Goal: Task Accomplishment & Management: Use online tool/utility

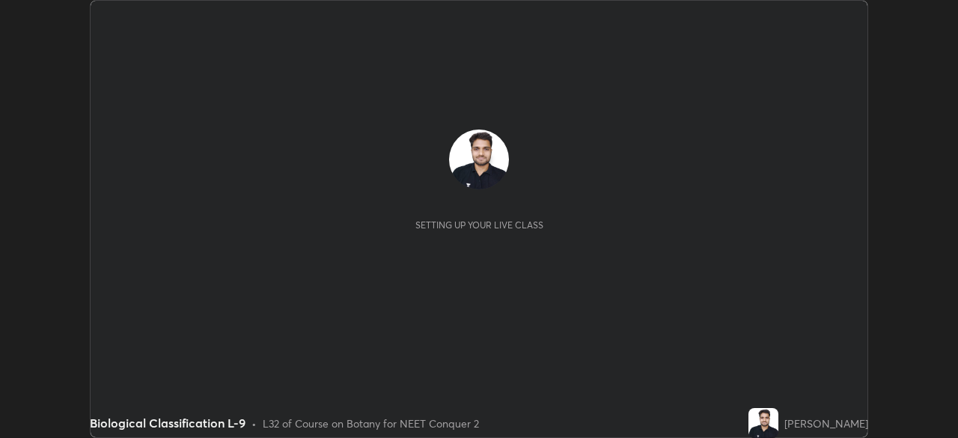
scroll to position [438, 958]
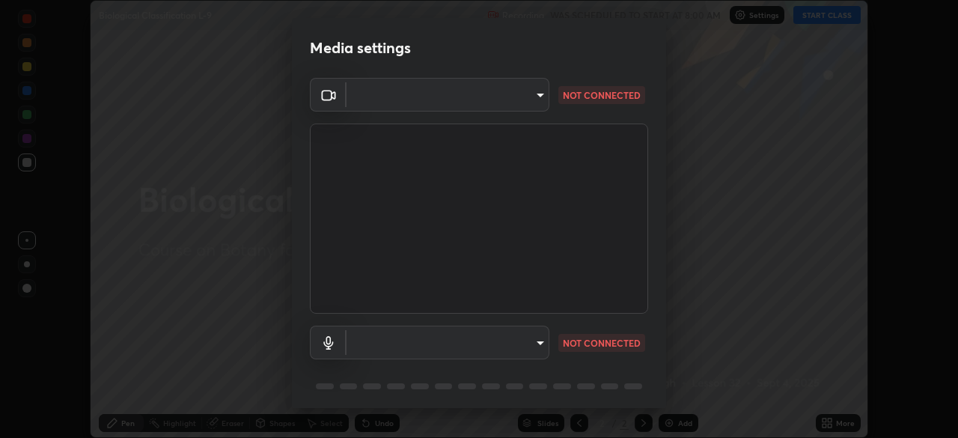
type input "e68af464f7f9ec2662c8dd58f0462b2d9bd4a3adfc91c634b4d9ed550f7d79d6"
type input "default"
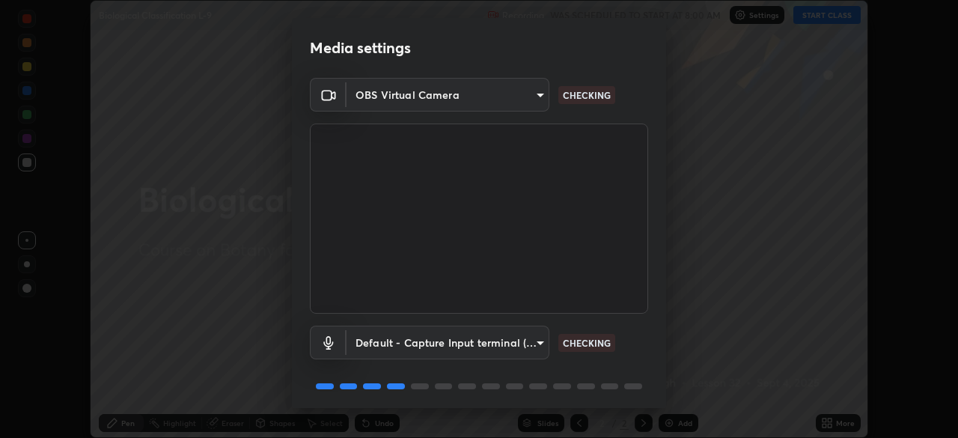
scroll to position [53, 0]
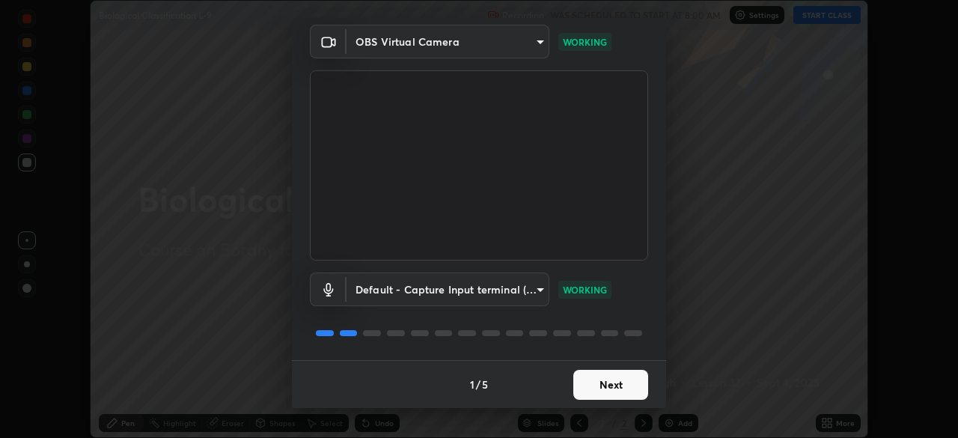
click at [619, 378] on button "Next" at bounding box center [611, 385] width 75 height 30
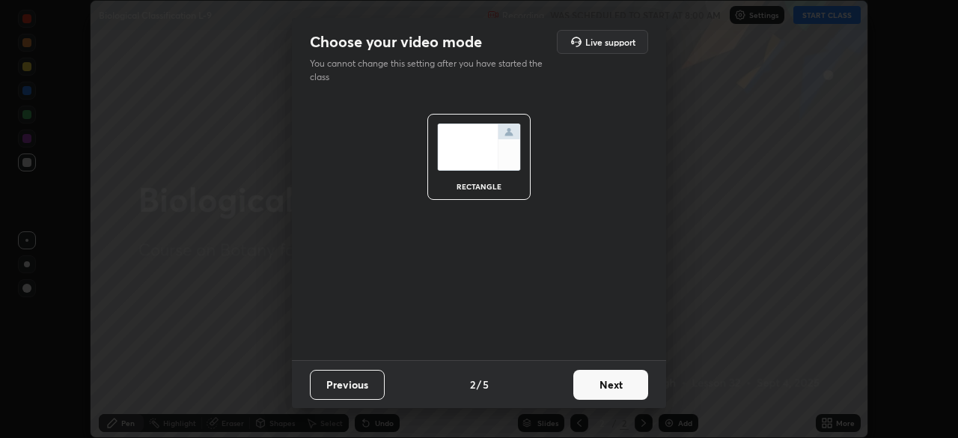
scroll to position [0, 0]
click at [619, 387] on button "Next" at bounding box center [611, 385] width 75 height 30
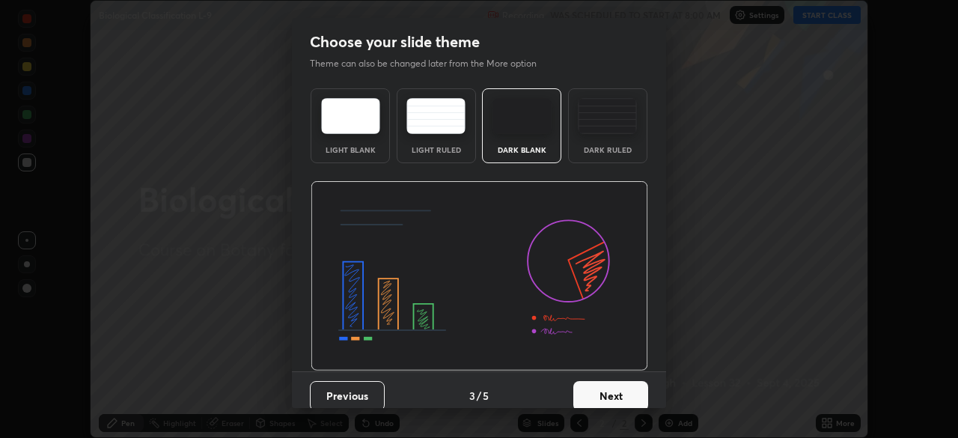
click at [621, 389] on button "Next" at bounding box center [611, 396] width 75 height 30
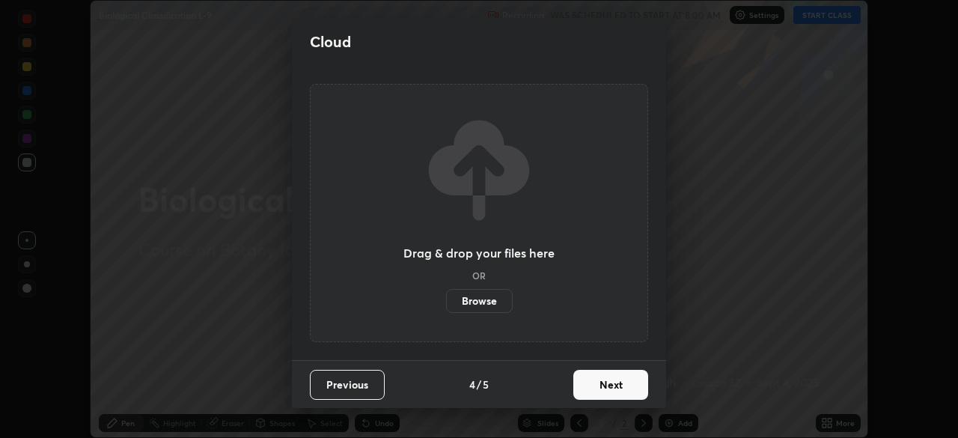
click at [621, 387] on button "Next" at bounding box center [611, 385] width 75 height 30
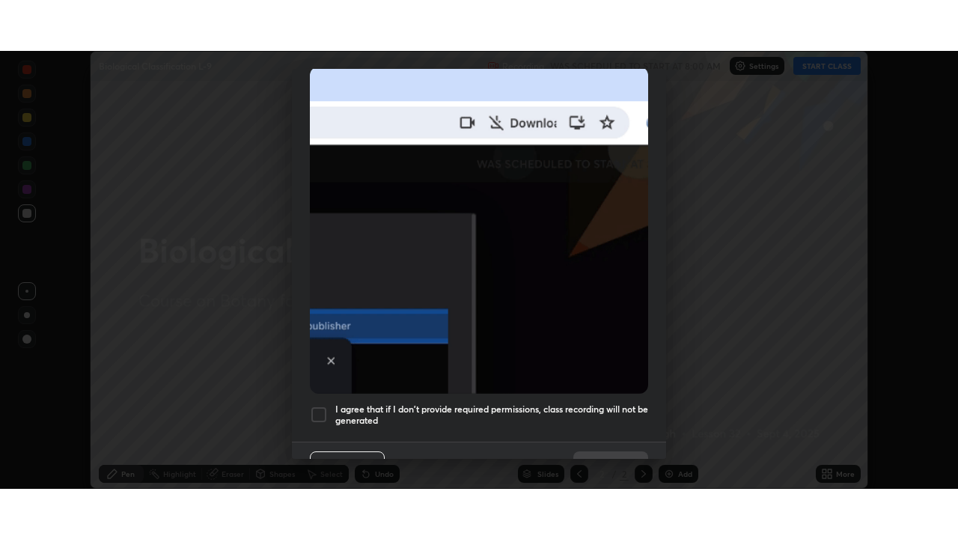
scroll to position [359, 0]
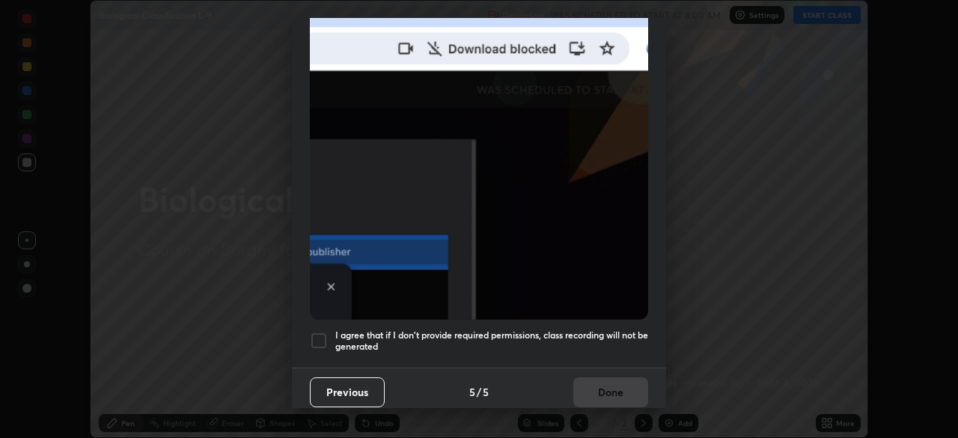
click at [595, 329] on h5 "I agree that if I don't provide required permissions, class recording will not …" at bounding box center [491, 340] width 313 height 23
click at [606, 381] on button "Done" at bounding box center [611, 392] width 75 height 30
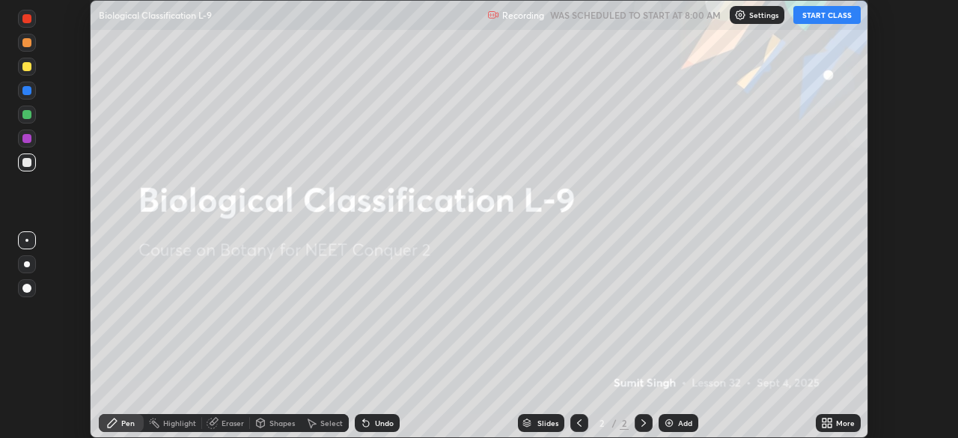
click at [838, 422] on div "More" at bounding box center [845, 422] width 19 height 7
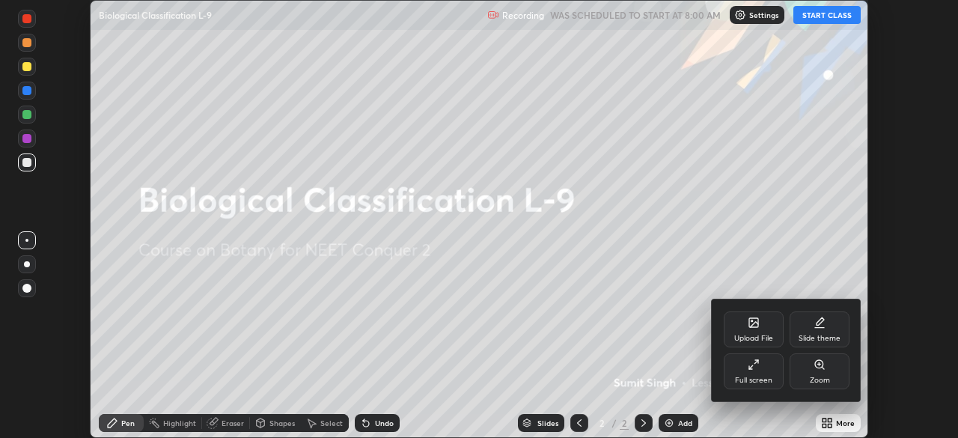
click at [763, 377] on div "Full screen" at bounding box center [753, 380] width 37 height 7
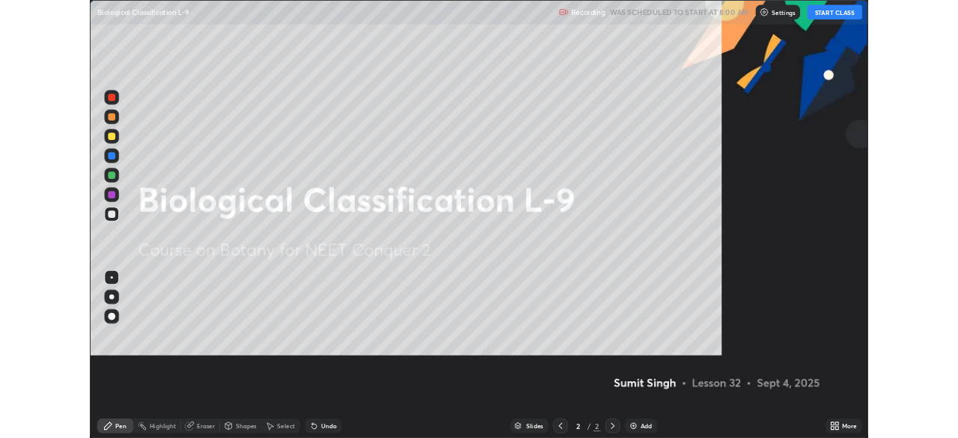
scroll to position [539, 958]
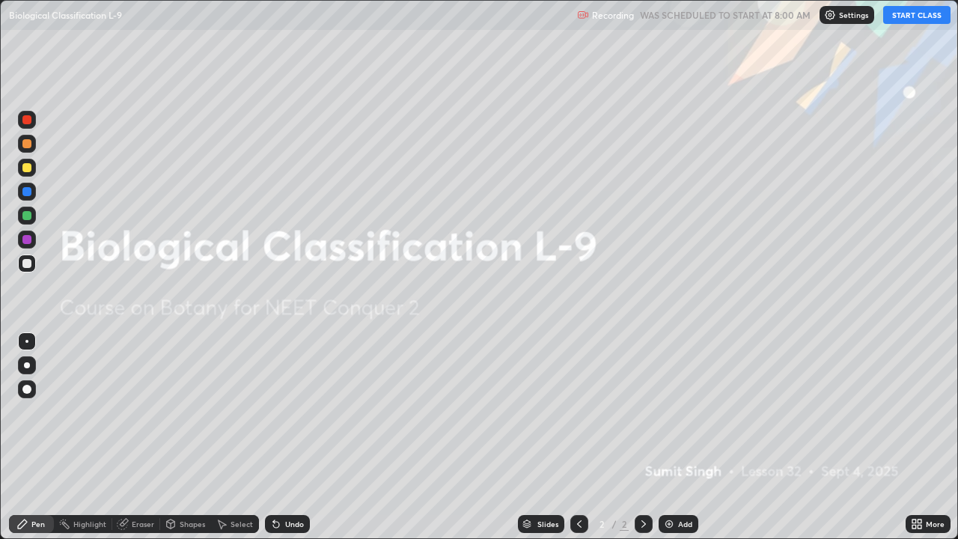
click at [907, 19] on button "START CLASS" at bounding box center [916, 15] width 67 height 18
click at [681, 437] on div "Add" at bounding box center [685, 523] width 14 height 7
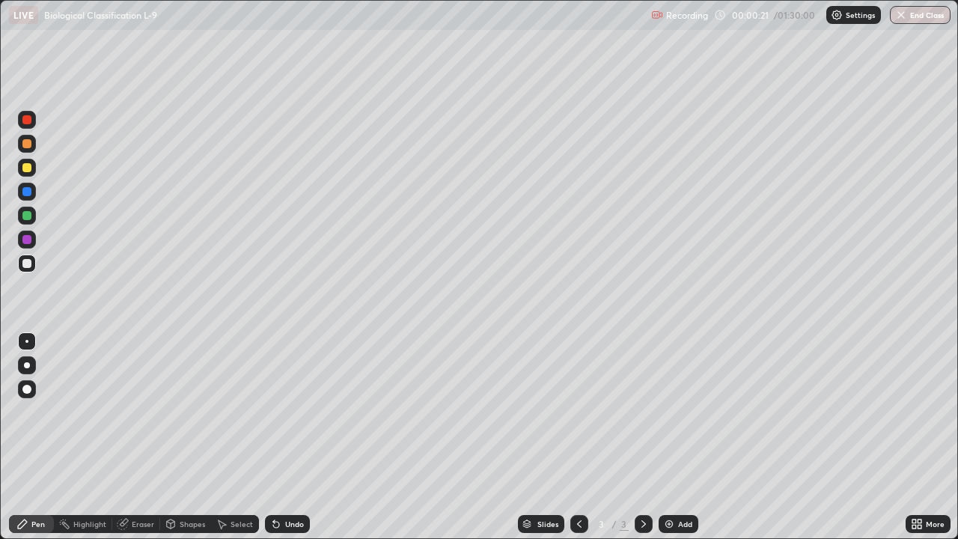
click at [28, 359] on div at bounding box center [27, 365] width 18 height 18
click at [30, 175] on div at bounding box center [27, 168] width 18 height 18
click at [28, 168] on div at bounding box center [26, 167] width 9 height 9
click at [30, 147] on div at bounding box center [26, 143] width 9 height 9
click at [30, 171] on div at bounding box center [27, 168] width 18 height 18
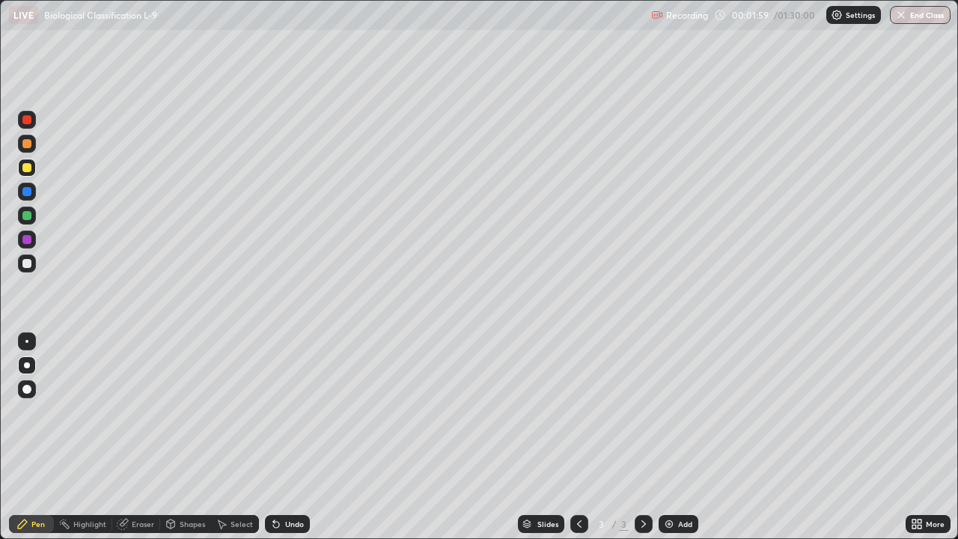
click at [27, 145] on div at bounding box center [26, 143] width 9 height 9
click at [289, 437] on div "Undo" at bounding box center [287, 524] width 45 height 18
click at [27, 168] on div at bounding box center [26, 167] width 9 height 9
click at [285, 437] on div "Undo" at bounding box center [294, 523] width 19 height 7
click at [30, 147] on div at bounding box center [27, 144] width 18 height 18
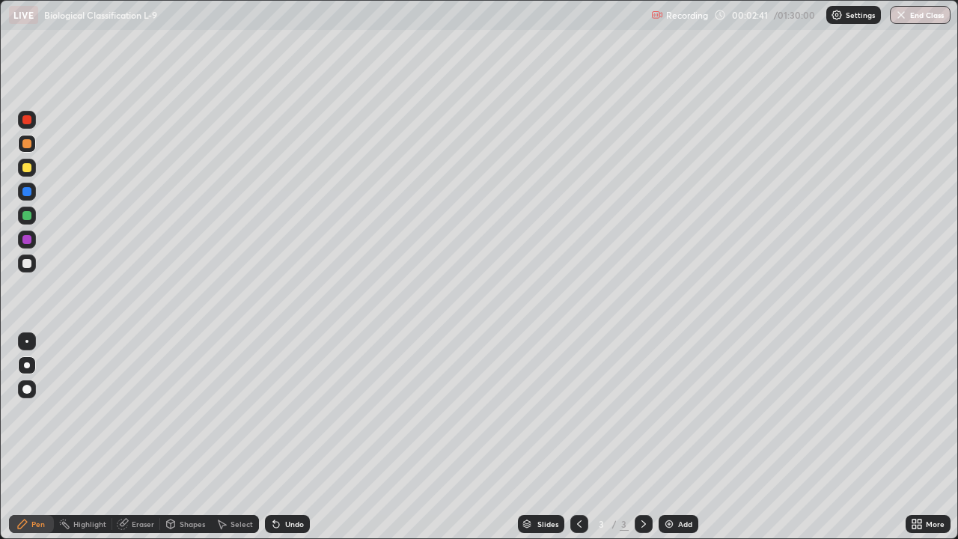
click at [25, 169] on div at bounding box center [26, 167] width 9 height 9
click at [27, 121] on div at bounding box center [26, 119] width 9 height 9
click at [29, 167] on div at bounding box center [26, 167] width 9 height 9
click at [31, 168] on div at bounding box center [26, 167] width 9 height 9
click at [28, 143] on div at bounding box center [26, 143] width 9 height 9
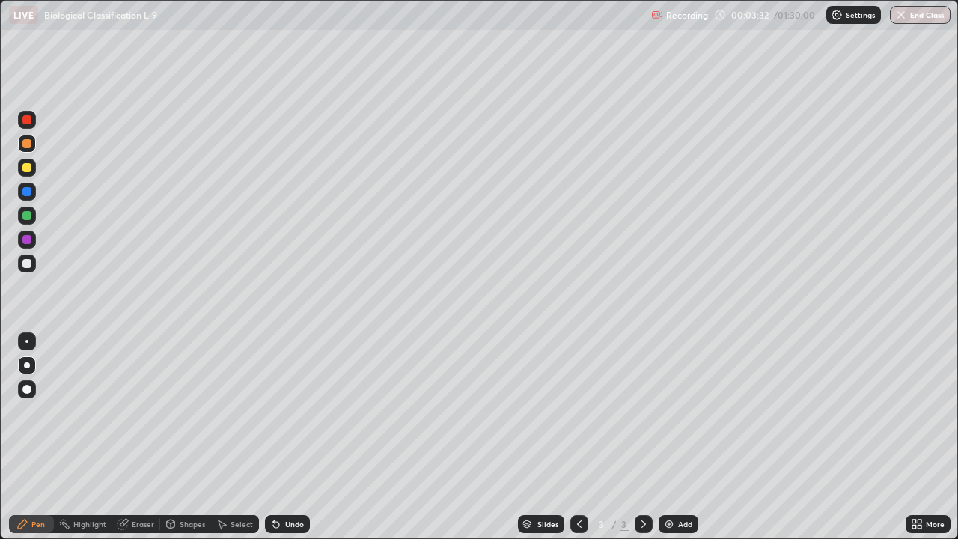
click at [28, 171] on div at bounding box center [26, 167] width 9 height 9
click at [289, 437] on div "Undo" at bounding box center [294, 523] width 19 height 7
click at [287, 437] on div "Undo" at bounding box center [294, 523] width 19 height 7
click at [288, 437] on div "Undo" at bounding box center [287, 524] width 45 height 18
click at [142, 437] on div "Eraser" at bounding box center [143, 523] width 22 height 7
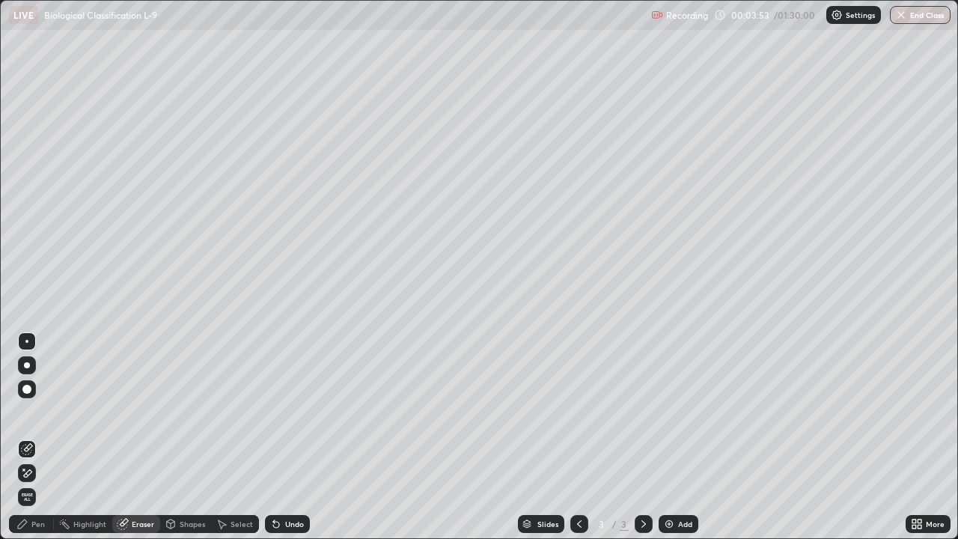
click at [52, 437] on div "Pen" at bounding box center [31, 524] width 45 height 18
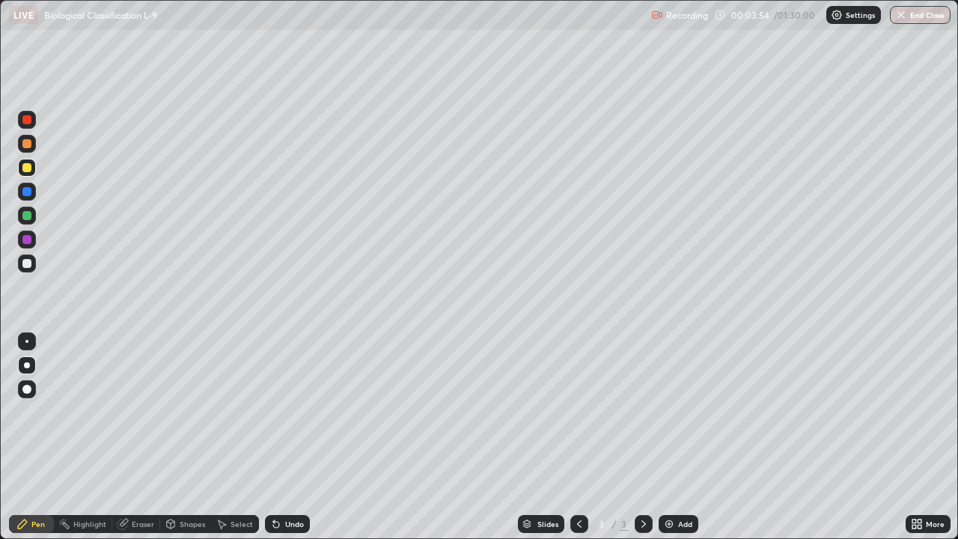
click at [31, 146] on div at bounding box center [26, 143] width 9 height 9
click at [291, 437] on div "Undo" at bounding box center [294, 523] width 19 height 7
click at [27, 121] on div at bounding box center [26, 119] width 9 height 9
click at [34, 141] on div at bounding box center [27, 144] width 18 height 18
click at [293, 437] on div "Undo" at bounding box center [294, 523] width 19 height 7
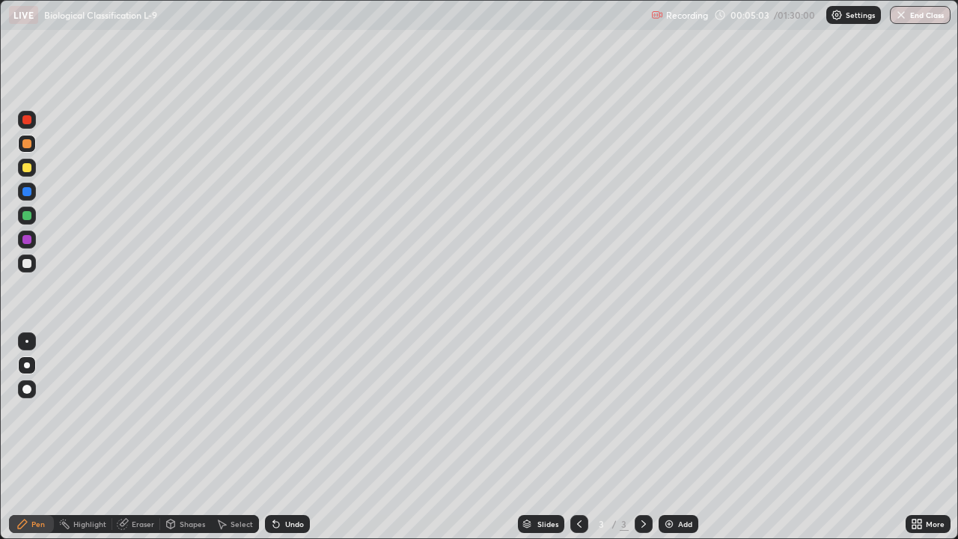
click at [298, 437] on div "Undo" at bounding box center [294, 523] width 19 height 7
click at [288, 437] on div "Undo" at bounding box center [287, 524] width 45 height 18
click at [28, 169] on div at bounding box center [26, 167] width 9 height 9
click at [32, 146] on div at bounding box center [27, 144] width 18 height 18
click at [291, 437] on div "Undo" at bounding box center [294, 523] width 19 height 7
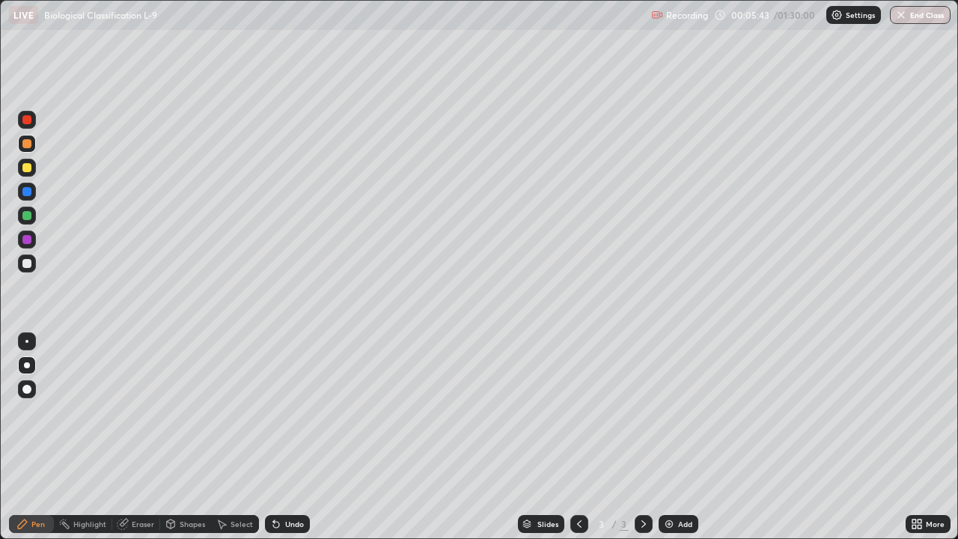
click at [291, 437] on div "Undo" at bounding box center [294, 523] width 19 height 7
click at [293, 437] on div "Undo" at bounding box center [294, 523] width 19 height 7
click at [28, 264] on div at bounding box center [26, 263] width 9 height 9
click at [669, 437] on img at bounding box center [669, 524] width 12 height 12
click at [29, 142] on div at bounding box center [26, 143] width 9 height 9
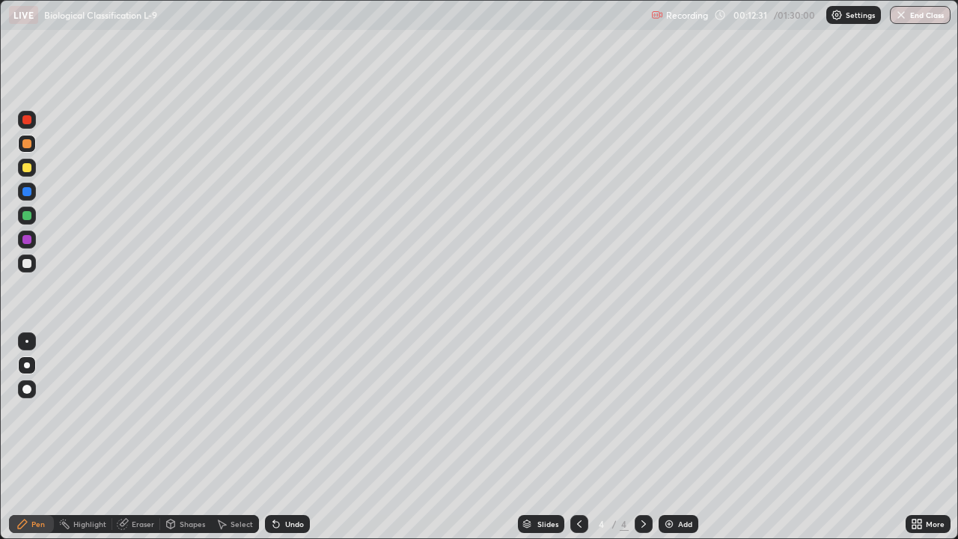
click at [30, 168] on div at bounding box center [26, 167] width 9 height 9
click at [29, 147] on div at bounding box center [26, 143] width 9 height 9
click at [31, 168] on div at bounding box center [26, 167] width 9 height 9
click at [31, 264] on div at bounding box center [26, 263] width 9 height 9
click at [288, 437] on div "Undo" at bounding box center [287, 524] width 45 height 18
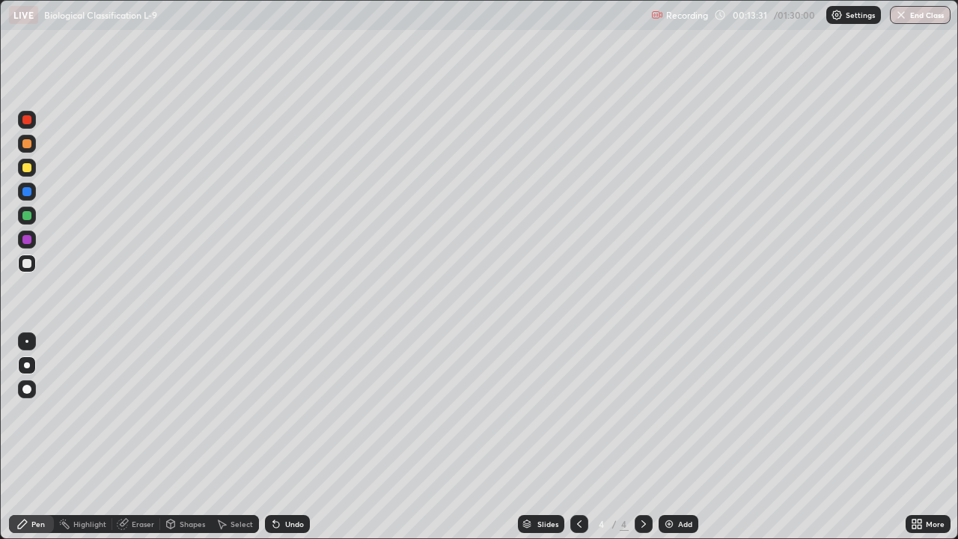
click at [292, 437] on div "Undo" at bounding box center [287, 524] width 45 height 18
click at [287, 437] on div "Undo" at bounding box center [287, 524] width 45 height 18
click at [285, 437] on div "Undo" at bounding box center [294, 523] width 19 height 7
click at [28, 145] on div at bounding box center [26, 143] width 9 height 9
click at [285, 437] on div "Undo" at bounding box center [294, 523] width 19 height 7
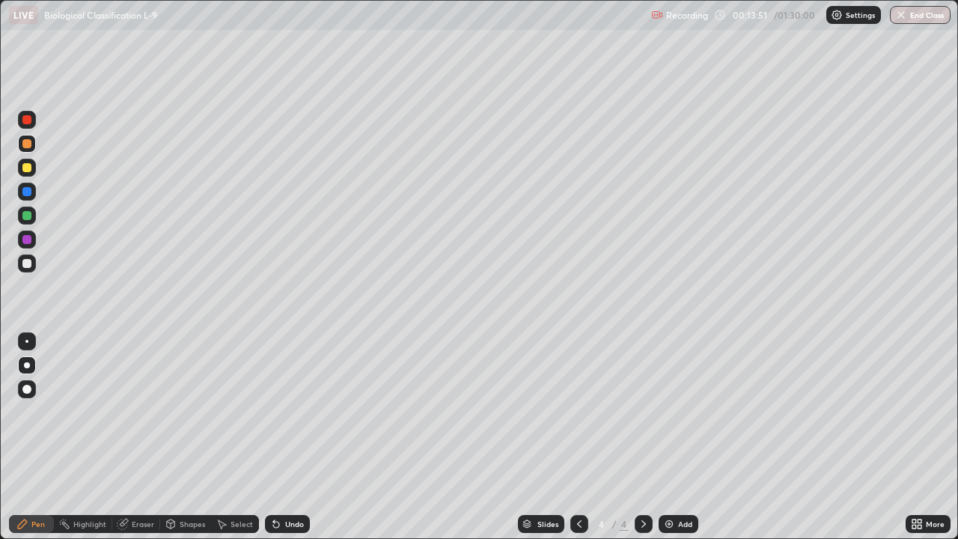
click at [284, 437] on div "Undo" at bounding box center [287, 524] width 45 height 18
click at [285, 437] on div "Undo" at bounding box center [287, 524] width 45 height 18
click at [34, 267] on div at bounding box center [27, 264] width 18 height 18
click at [28, 147] on div at bounding box center [26, 143] width 9 height 9
click at [32, 263] on div at bounding box center [27, 264] width 18 height 18
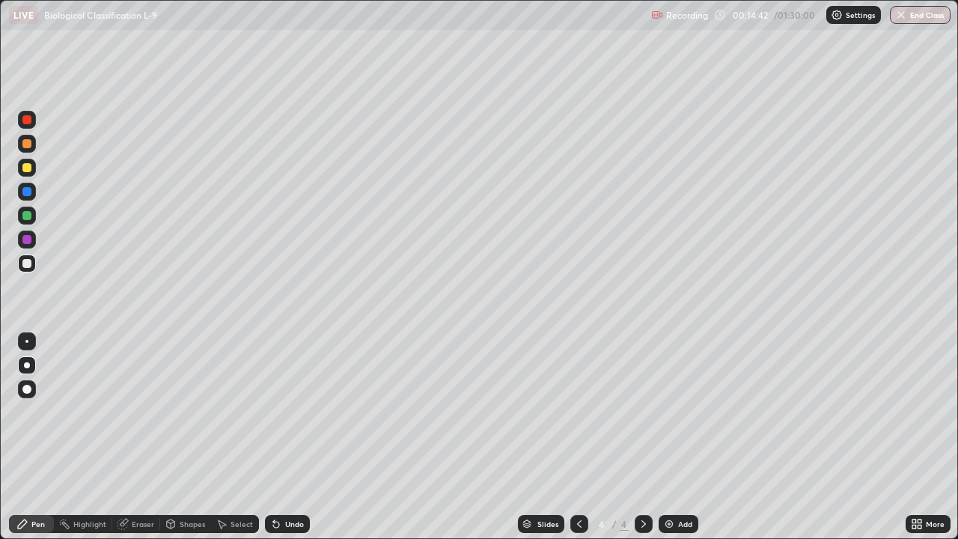
click at [282, 437] on div "Undo" at bounding box center [287, 524] width 45 height 18
click at [285, 437] on div "Undo" at bounding box center [287, 524] width 45 height 18
click at [31, 147] on div at bounding box center [27, 144] width 18 height 18
click at [284, 437] on div "Undo" at bounding box center [287, 524] width 45 height 18
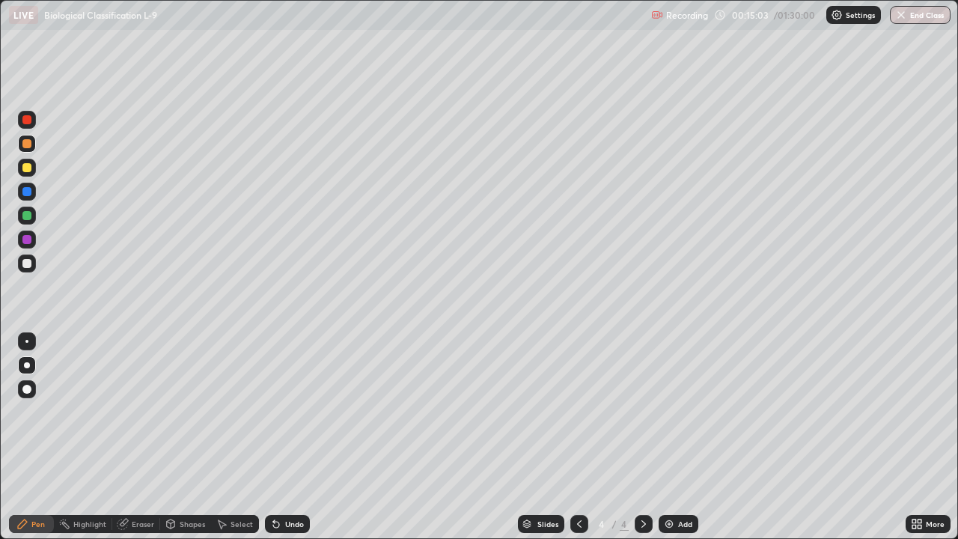
click at [288, 437] on div "Undo" at bounding box center [287, 524] width 45 height 18
click at [30, 264] on div at bounding box center [26, 263] width 9 height 9
click at [30, 215] on div at bounding box center [26, 215] width 9 height 9
click at [292, 437] on div "Undo" at bounding box center [294, 523] width 19 height 7
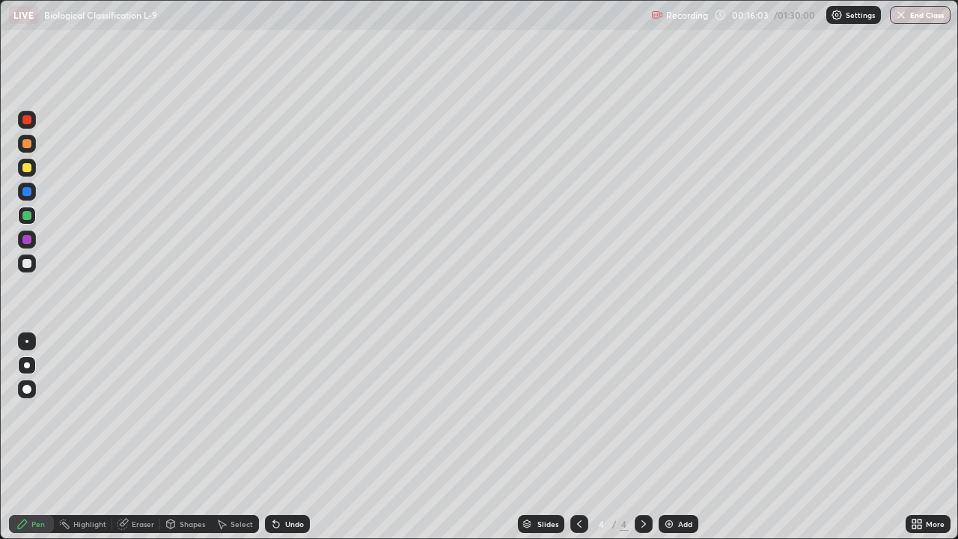
click at [288, 437] on div "Undo" at bounding box center [294, 523] width 19 height 7
click at [30, 184] on div at bounding box center [27, 192] width 18 height 18
click at [24, 168] on div at bounding box center [26, 167] width 9 height 9
click at [145, 437] on div "Eraser" at bounding box center [143, 523] width 22 height 7
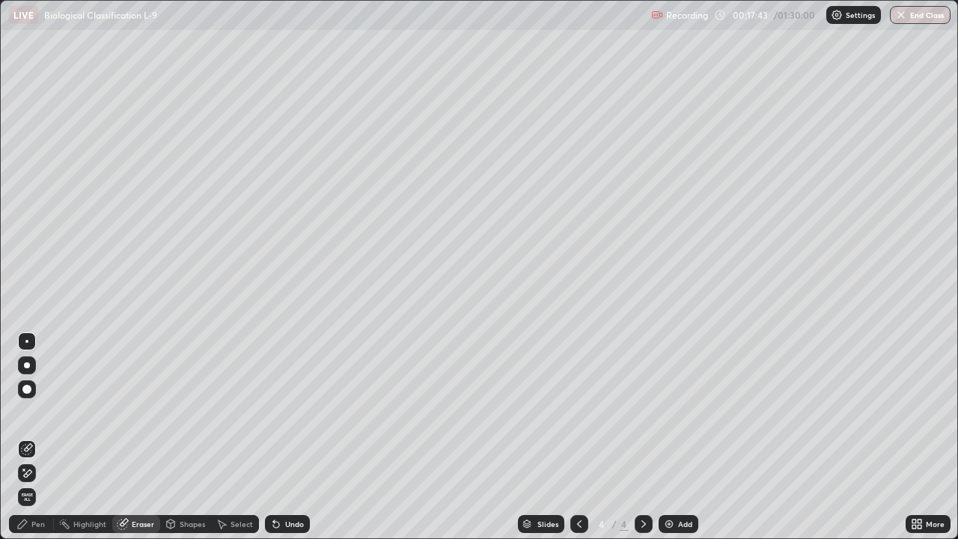
click at [33, 437] on div "Pen" at bounding box center [37, 523] width 13 height 7
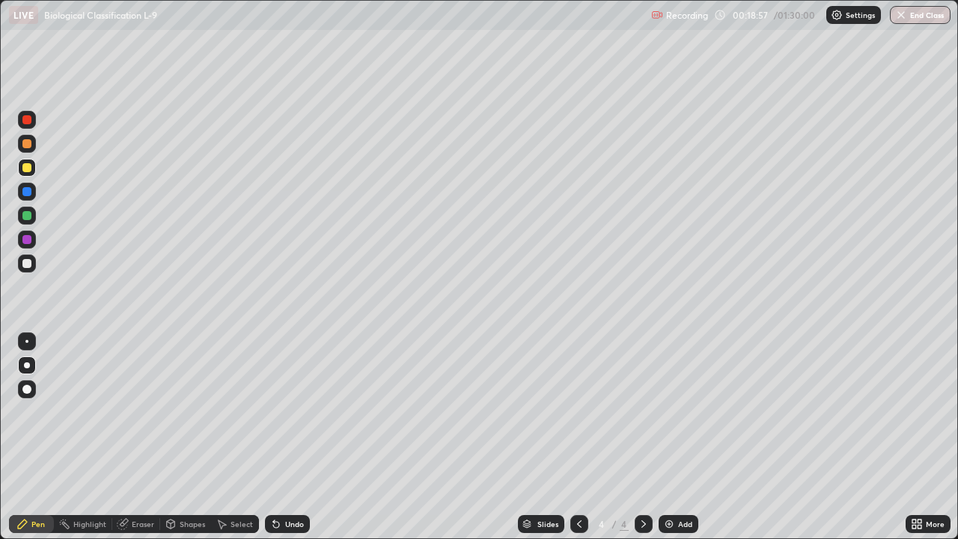
click at [571, 437] on div at bounding box center [580, 524] width 18 height 18
click at [642, 437] on icon at bounding box center [644, 524] width 12 height 12
click at [650, 437] on div at bounding box center [644, 524] width 18 height 18
click at [679, 437] on div "Add" at bounding box center [679, 524] width 40 height 18
click at [282, 437] on div "Undo" at bounding box center [287, 524] width 45 height 18
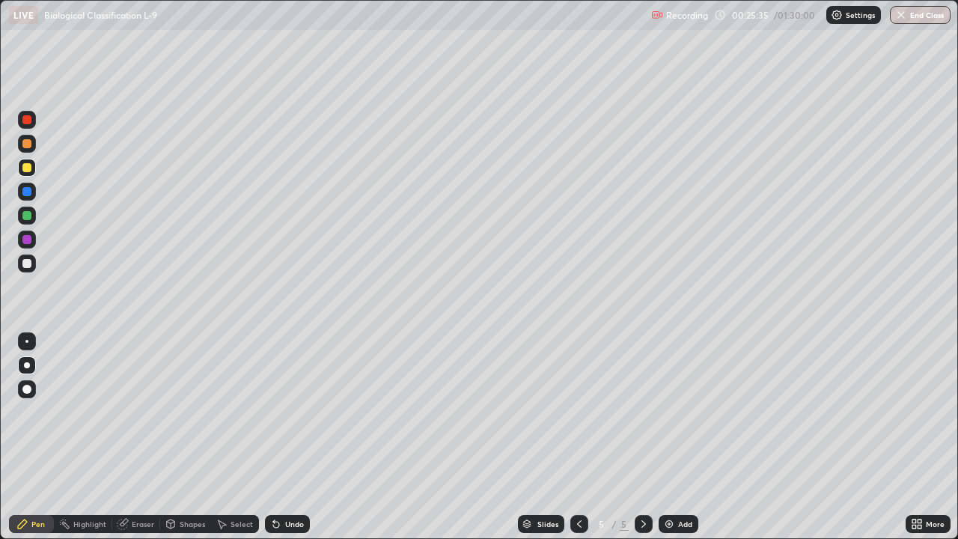
click at [284, 437] on div "Undo" at bounding box center [287, 524] width 45 height 18
click at [30, 144] on div at bounding box center [26, 143] width 9 height 9
click at [27, 168] on div at bounding box center [26, 167] width 9 height 9
click at [288, 437] on div "Undo" at bounding box center [294, 523] width 19 height 7
click at [286, 437] on div "Undo" at bounding box center [294, 523] width 19 height 7
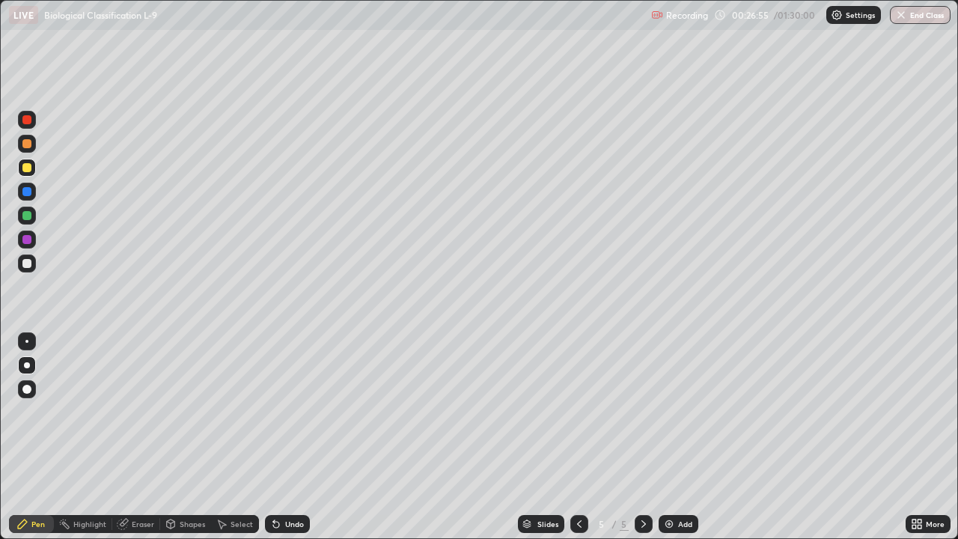
click at [288, 437] on div "Undo" at bounding box center [294, 523] width 19 height 7
click at [142, 437] on div "Eraser" at bounding box center [143, 523] width 22 height 7
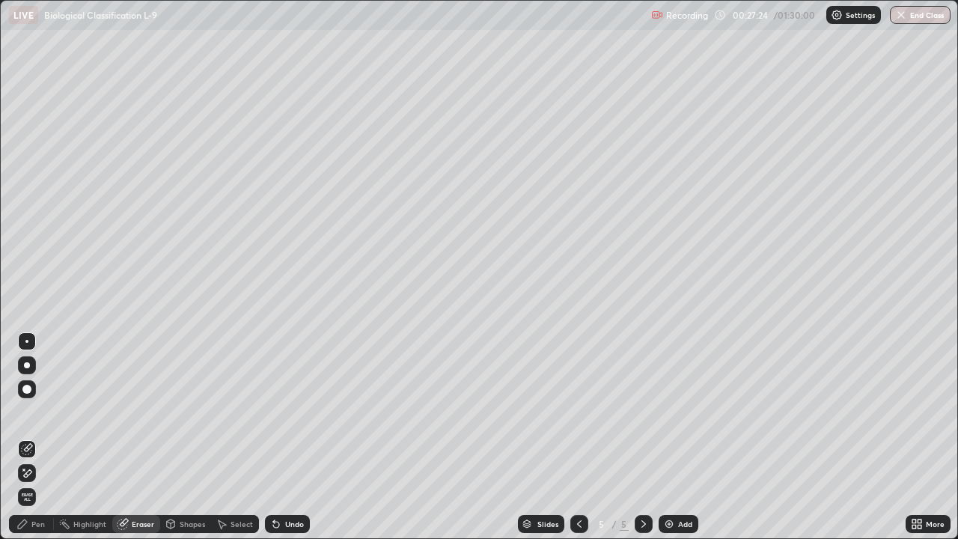
click at [34, 437] on div "Pen" at bounding box center [37, 523] width 13 height 7
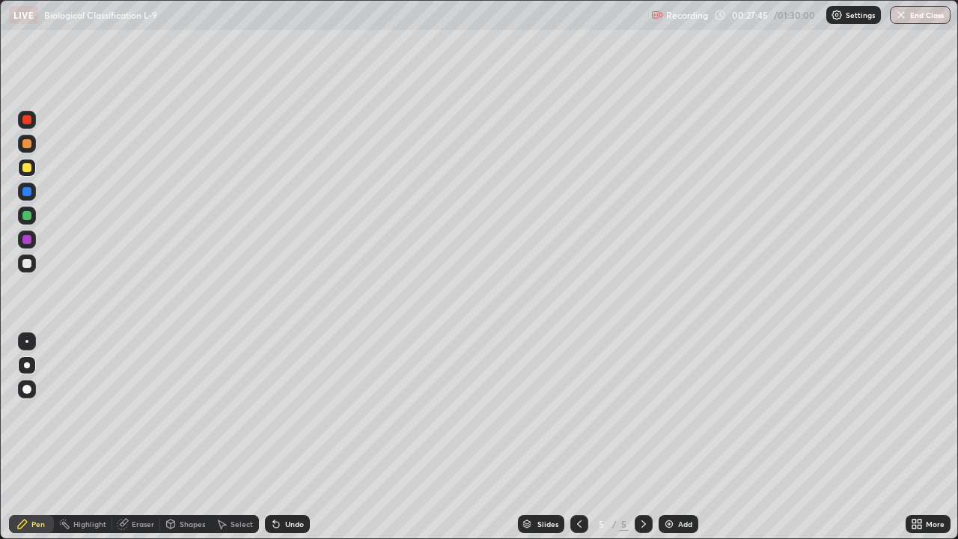
click at [31, 265] on div at bounding box center [26, 263] width 9 height 9
click at [27, 168] on div at bounding box center [26, 167] width 9 height 9
click at [29, 262] on div at bounding box center [26, 263] width 9 height 9
click at [31, 169] on div at bounding box center [26, 167] width 9 height 9
click at [290, 437] on div "Undo" at bounding box center [294, 523] width 19 height 7
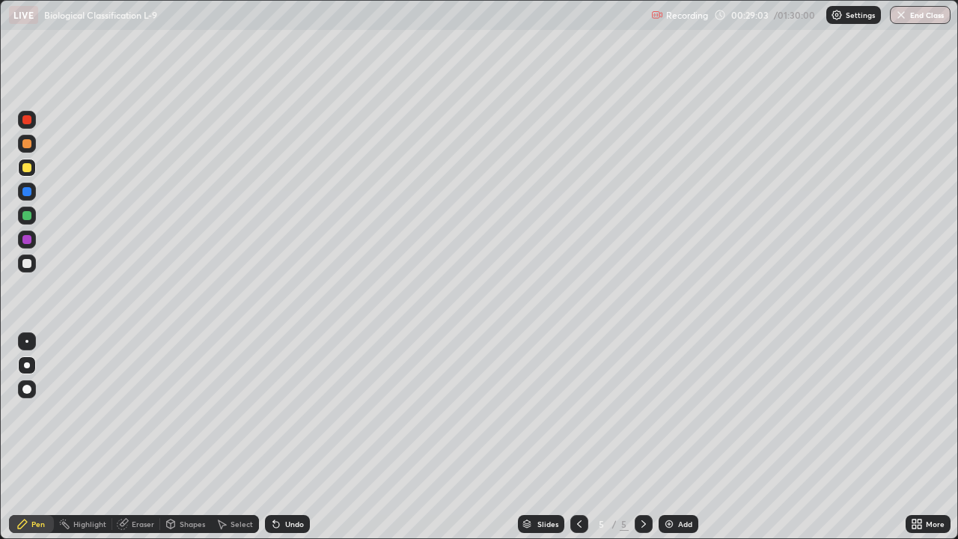
click at [289, 437] on div "Undo" at bounding box center [294, 523] width 19 height 7
click at [28, 169] on div at bounding box center [26, 167] width 9 height 9
click at [28, 145] on div at bounding box center [26, 143] width 9 height 9
click at [22, 174] on div at bounding box center [27, 168] width 18 height 18
click at [681, 437] on div "Add" at bounding box center [685, 523] width 14 height 7
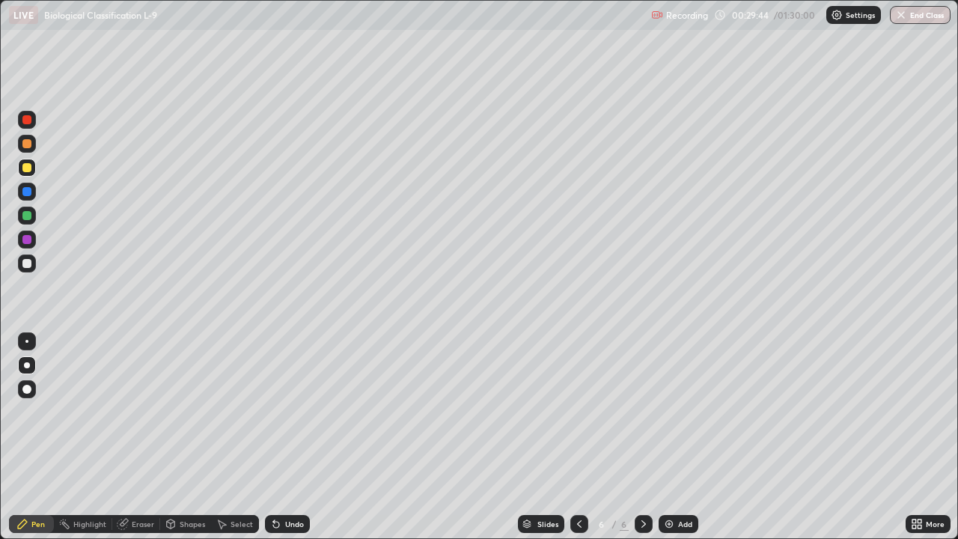
click at [578, 437] on icon at bounding box center [579, 523] width 4 height 7
click at [293, 437] on div "Undo" at bounding box center [294, 523] width 19 height 7
click at [298, 437] on div "Undo" at bounding box center [287, 524] width 45 height 18
click at [288, 437] on div "Undo" at bounding box center [294, 523] width 19 height 7
click at [294, 437] on div "Undo" at bounding box center [287, 524] width 45 height 18
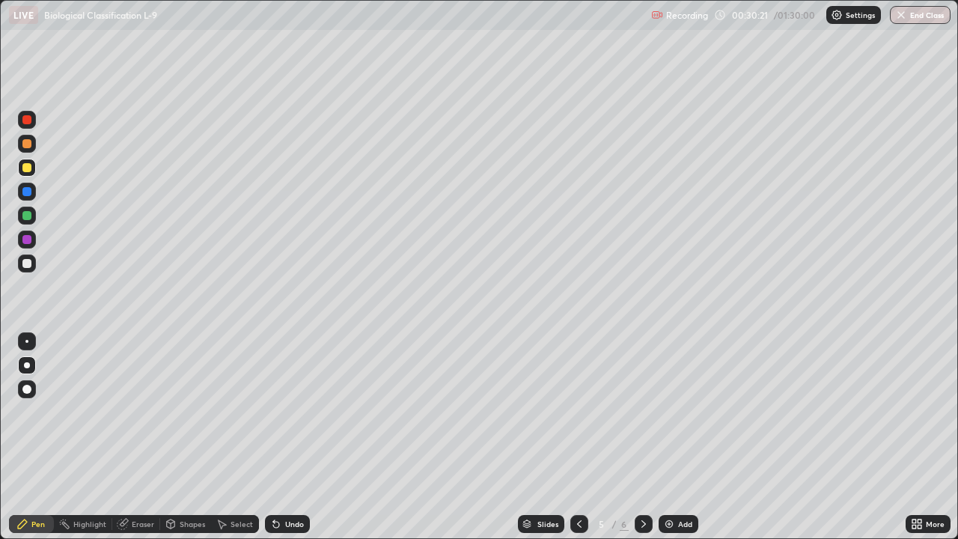
click at [290, 437] on div "Undo" at bounding box center [294, 523] width 19 height 7
click at [139, 437] on div "Eraser" at bounding box center [143, 523] width 22 height 7
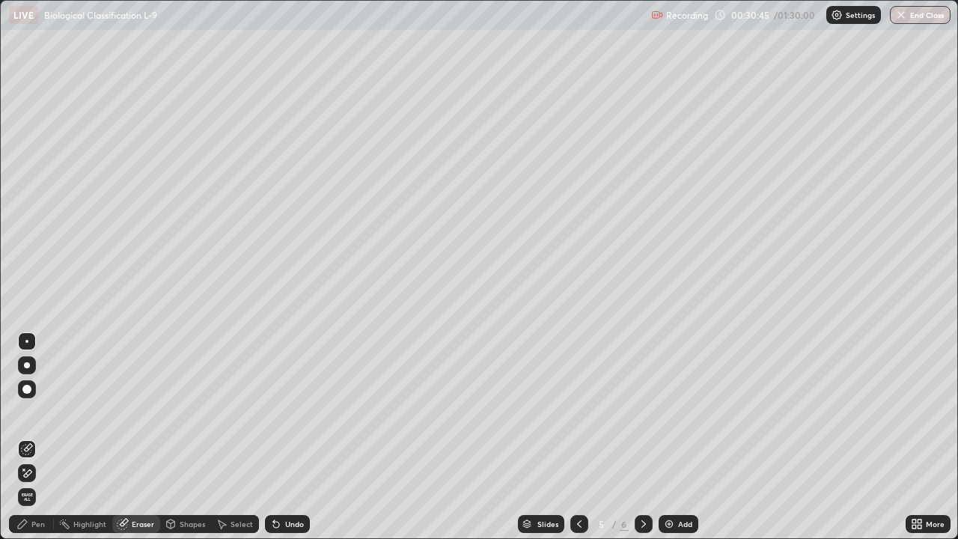
click at [38, 437] on div "Pen" at bounding box center [37, 523] width 13 height 7
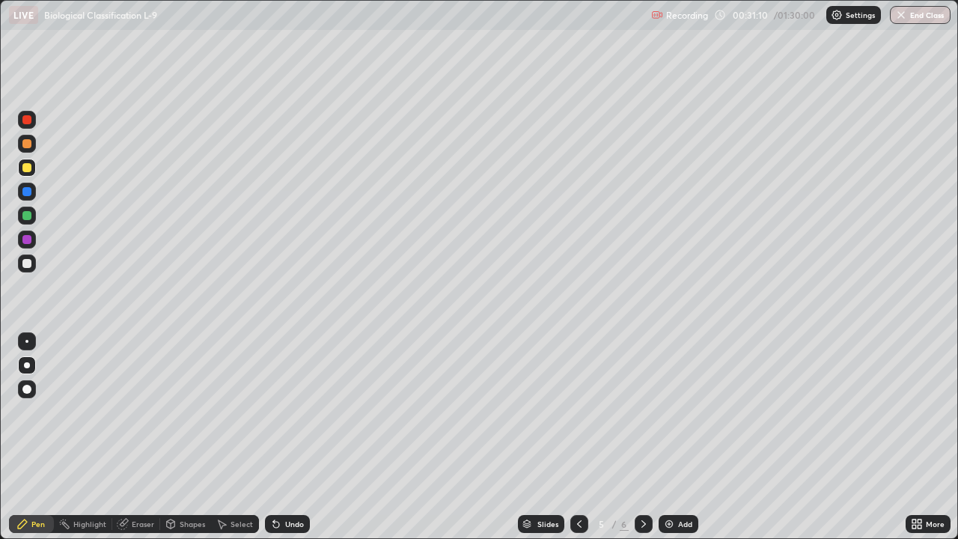
click at [34, 262] on div at bounding box center [27, 264] width 18 height 18
click at [29, 170] on div at bounding box center [26, 167] width 9 height 9
click at [28, 266] on div at bounding box center [26, 263] width 9 height 9
click at [285, 437] on div "Undo" at bounding box center [294, 523] width 19 height 7
click at [282, 437] on div "Undo" at bounding box center [287, 524] width 45 height 18
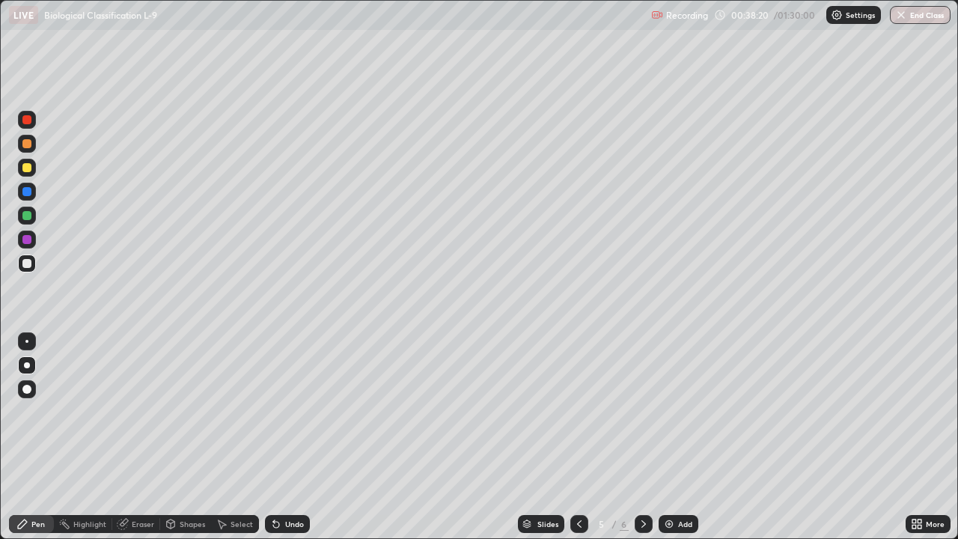
click at [282, 437] on div "Undo" at bounding box center [287, 524] width 45 height 18
click at [580, 437] on icon at bounding box center [580, 524] width 12 height 12
click at [577, 437] on icon at bounding box center [579, 523] width 4 height 7
click at [29, 145] on div at bounding box center [26, 143] width 9 height 9
click at [282, 437] on div "Undo" at bounding box center [287, 524] width 45 height 18
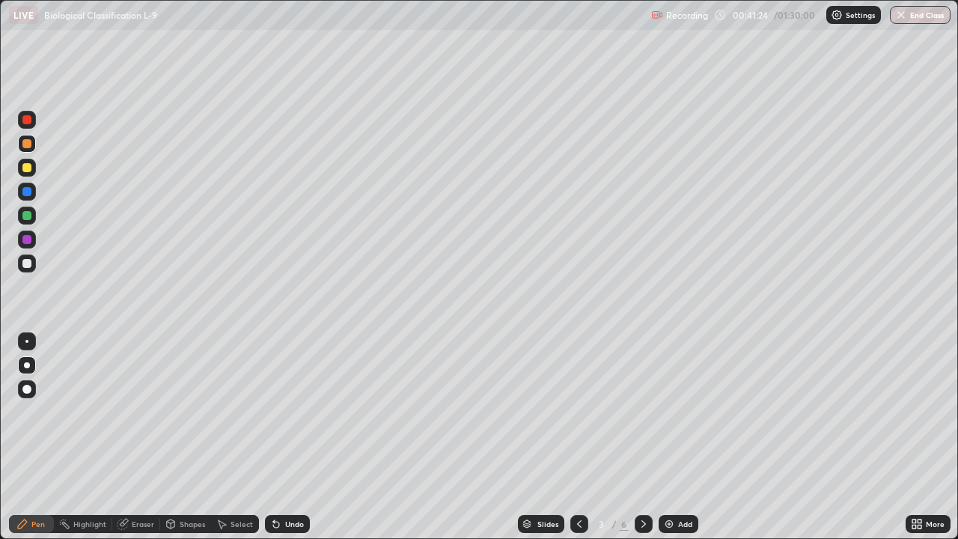
click at [282, 437] on div "Undo" at bounding box center [287, 524] width 45 height 18
click at [642, 437] on icon at bounding box center [644, 524] width 12 height 12
click at [643, 437] on icon at bounding box center [644, 524] width 12 height 12
click at [28, 168] on div at bounding box center [26, 167] width 9 height 9
click at [573, 437] on div at bounding box center [580, 524] width 18 height 30
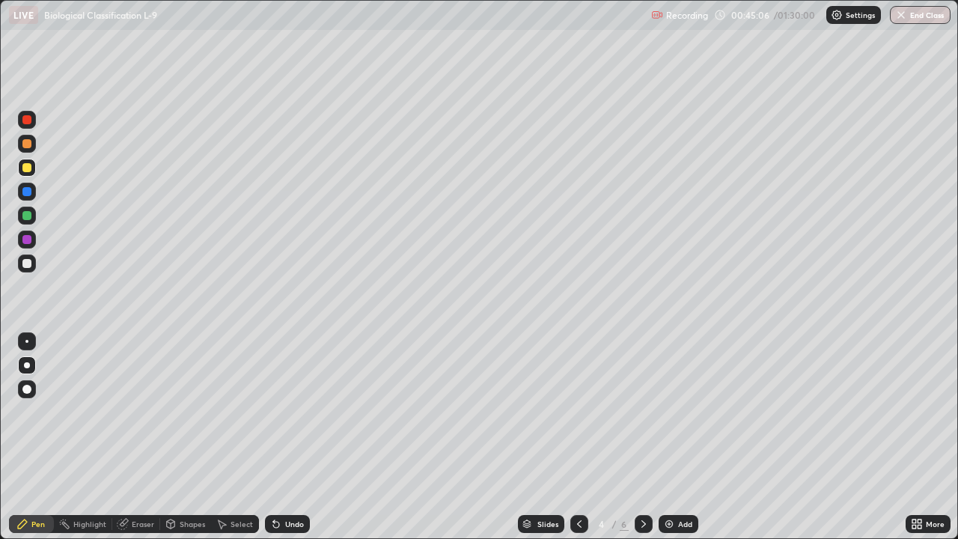
click at [32, 264] on div at bounding box center [27, 264] width 18 height 18
click at [579, 437] on icon at bounding box center [579, 523] width 4 height 7
click at [644, 437] on icon at bounding box center [644, 524] width 12 height 12
click at [642, 437] on icon at bounding box center [644, 524] width 12 height 12
click at [573, 437] on div at bounding box center [580, 524] width 18 height 18
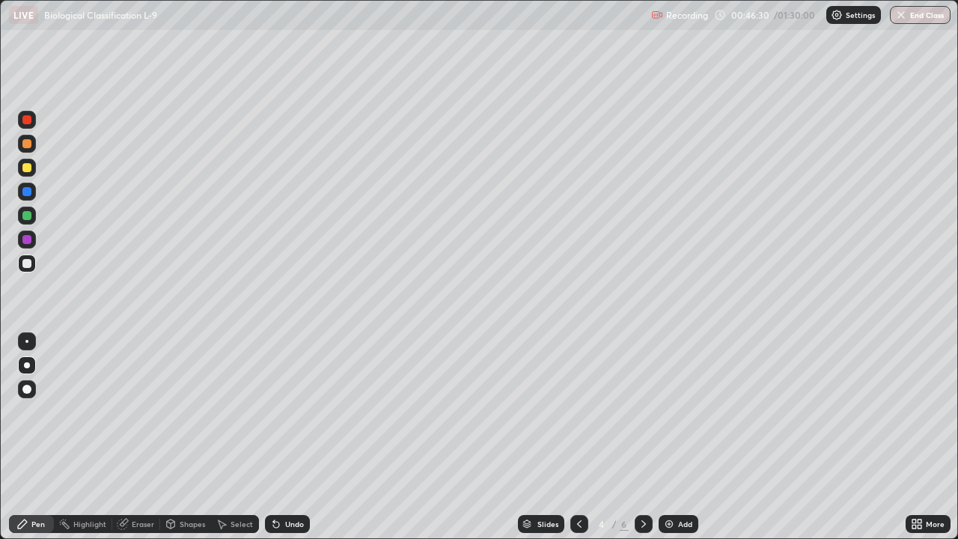
click at [641, 437] on icon at bounding box center [644, 524] width 12 height 12
click at [273, 437] on icon at bounding box center [273, 520] width 1 height 1
click at [273, 437] on icon at bounding box center [276, 525] width 6 height 6
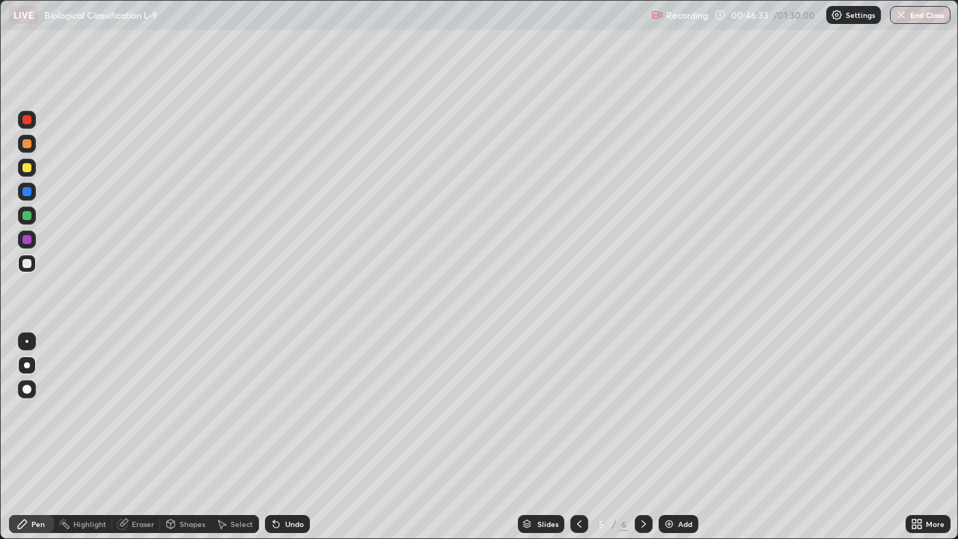
click at [273, 437] on icon at bounding box center [276, 525] width 6 height 6
click at [265, 437] on div "Undo" at bounding box center [287, 524] width 45 height 18
click at [647, 437] on div at bounding box center [644, 524] width 18 height 18
click at [28, 216] on div at bounding box center [26, 215] width 9 height 9
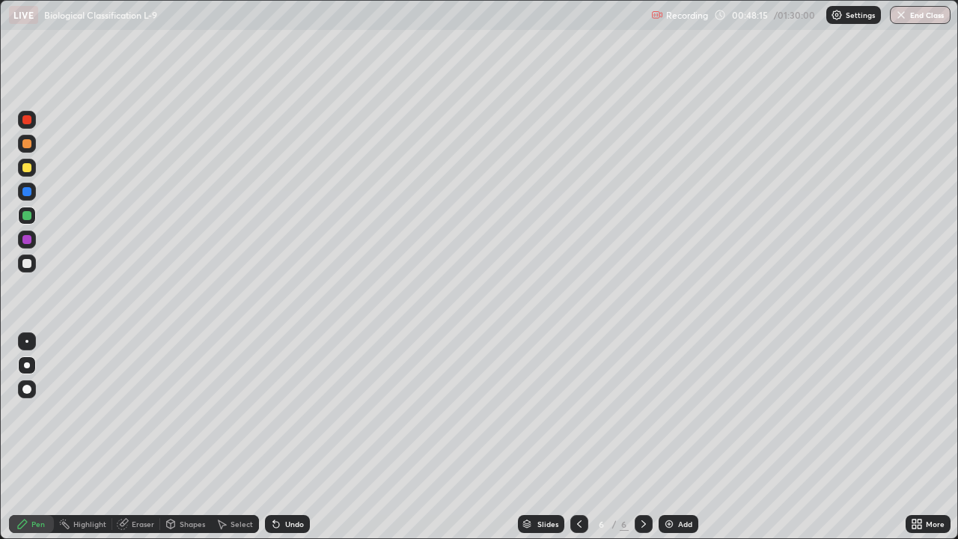
click at [30, 166] on div at bounding box center [26, 167] width 9 height 9
click at [34, 216] on div at bounding box center [27, 216] width 18 height 18
click at [579, 437] on icon at bounding box center [580, 524] width 12 height 12
click at [647, 437] on div at bounding box center [644, 524] width 18 height 18
click at [32, 167] on div at bounding box center [27, 168] width 18 height 18
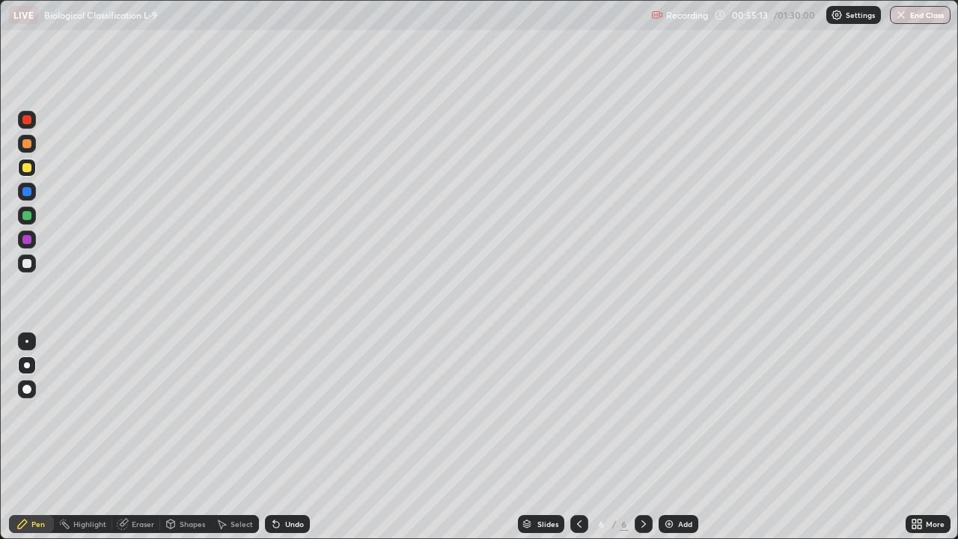
click at [27, 270] on div at bounding box center [27, 264] width 18 height 18
click at [578, 437] on icon at bounding box center [580, 524] width 12 height 12
click at [642, 437] on icon at bounding box center [644, 524] width 12 height 12
click at [644, 437] on icon at bounding box center [644, 524] width 12 height 12
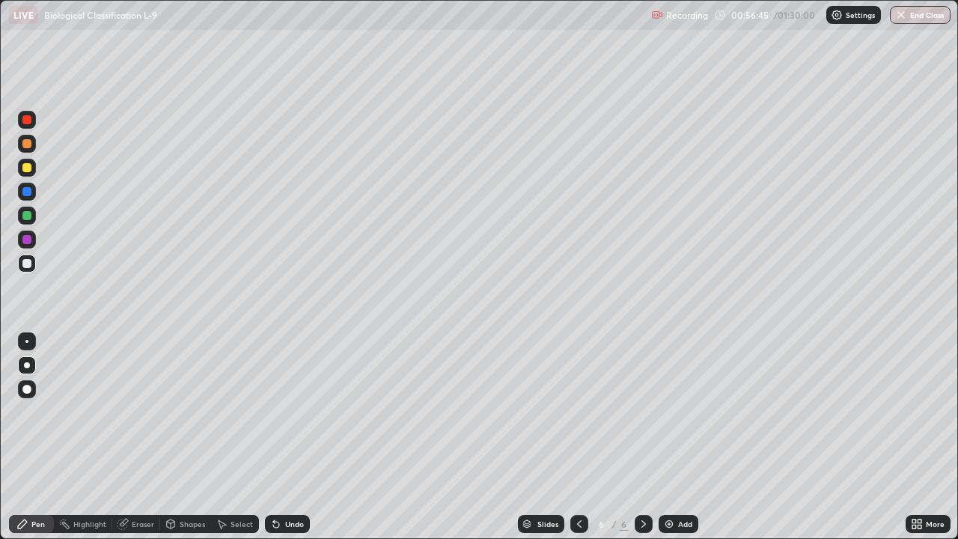
click at [640, 437] on icon at bounding box center [644, 524] width 12 height 12
click at [669, 437] on img at bounding box center [669, 524] width 12 height 12
click at [25, 144] on div at bounding box center [26, 143] width 9 height 9
click at [27, 168] on div at bounding box center [26, 167] width 9 height 9
click at [28, 145] on div at bounding box center [26, 143] width 9 height 9
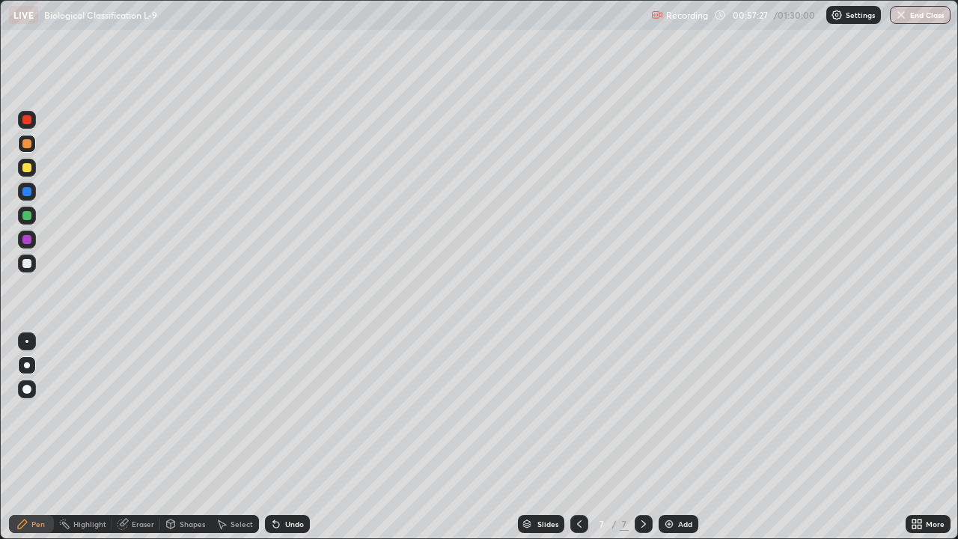
click at [30, 166] on div at bounding box center [26, 167] width 9 height 9
click at [30, 145] on div at bounding box center [26, 143] width 9 height 9
click at [274, 437] on icon at bounding box center [276, 525] width 6 height 6
click at [277, 437] on div "Undo" at bounding box center [287, 524] width 45 height 18
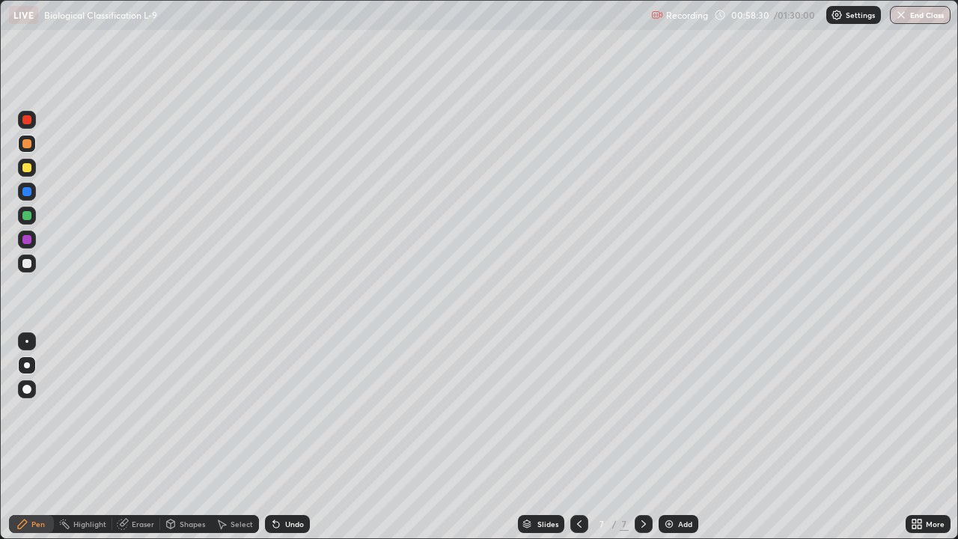
click at [278, 437] on icon at bounding box center [276, 524] width 12 height 12
click at [277, 437] on div "Undo" at bounding box center [287, 524] width 45 height 18
click at [281, 437] on div "Undo" at bounding box center [287, 524] width 45 height 18
click at [279, 437] on div "Undo" at bounding box center [287, 524] width 45 height 18
click at [26, 168] on div at bounding box center [26, 167] width 9 height 9
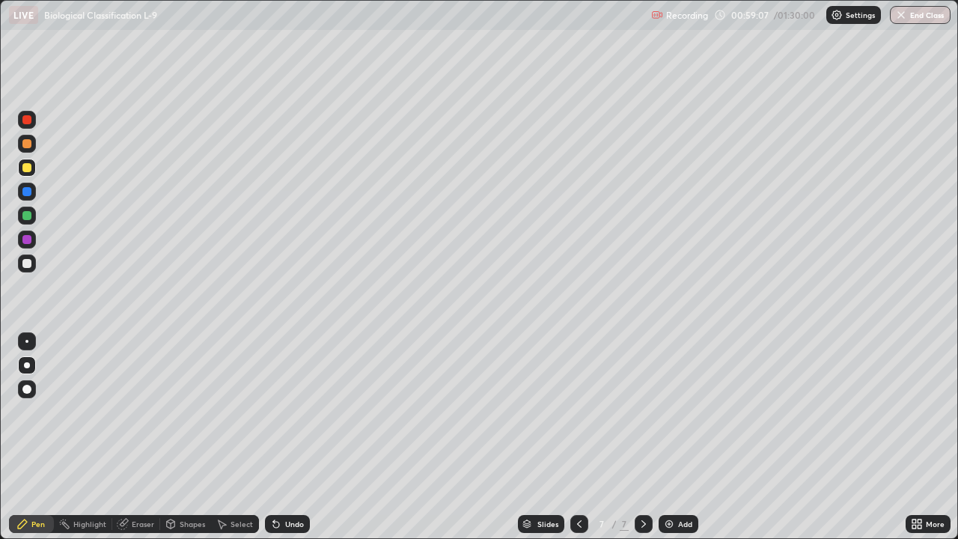
click at [29, 145] on div at bounding box center [26, 143] width 9 height 9
click at [25, 168] on div at bounding box center [26, 167] width 9 height 9
click at [27, 341] on div at bounding box center [26, 341] width 3 height 3
click at [28, 264] on div at bounding box center [26, 263] width 9 height 9
click at [282, 437] on div "Undo" at bounding box center [287, 524] width 45 height 18
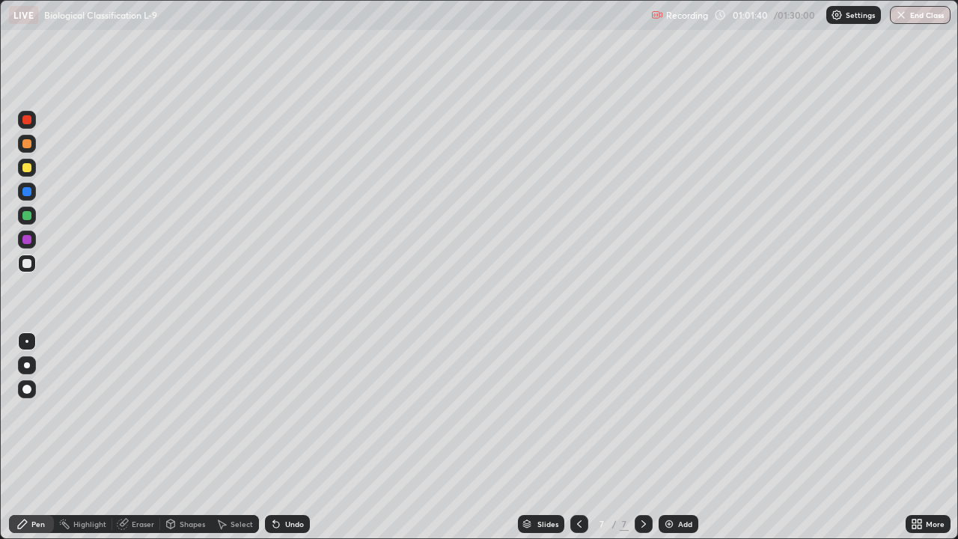
click at [282, 437] on div "Undo" at bounding box center [287, 524] width 45 height 18
click at [283, 437] on div "Undo" at bounding box center [287, 524] width 45 height 18
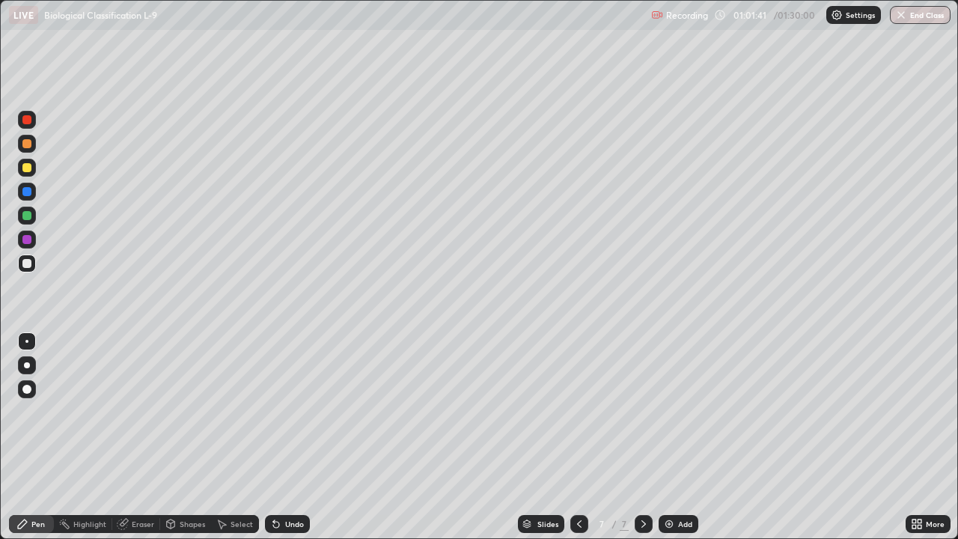
click at [285, 437] on div "Undo" at bounding box center [287, 524] width 45 height 18
click at [284, 437] on div "Undo" at bounding box center [287, 524] width 45 height 18
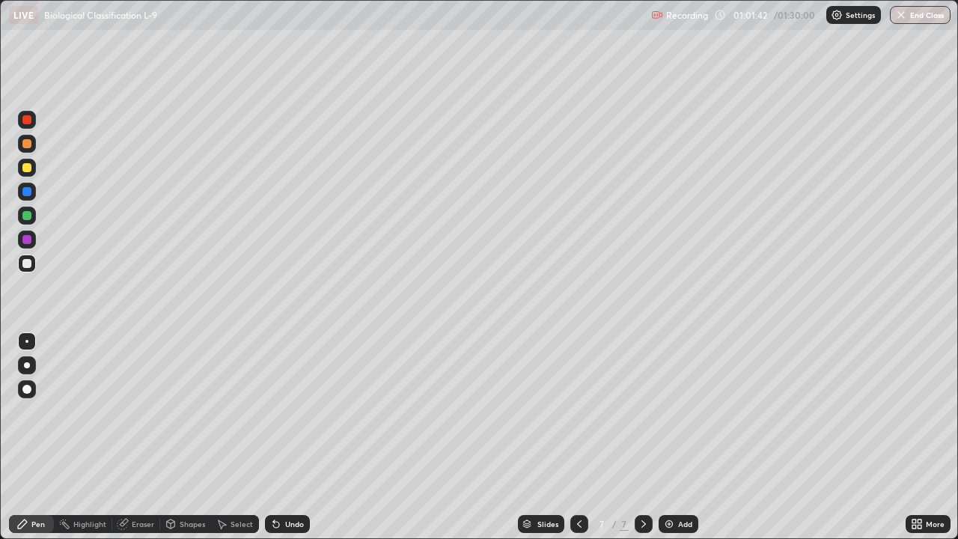
click at [285, 437] on div "Undo" at bounding box center [287, 524] width 45 height 18
click at [286, 437] on div "Undo" at bounding box center [287, 524] width 45 height 18
click at [285, 437] on div "Undo" at bounding box center [287, 524] width 45 height 18
click at [288, 437] on div "Undo" at bounding box center [287, 524] width 45 height 18
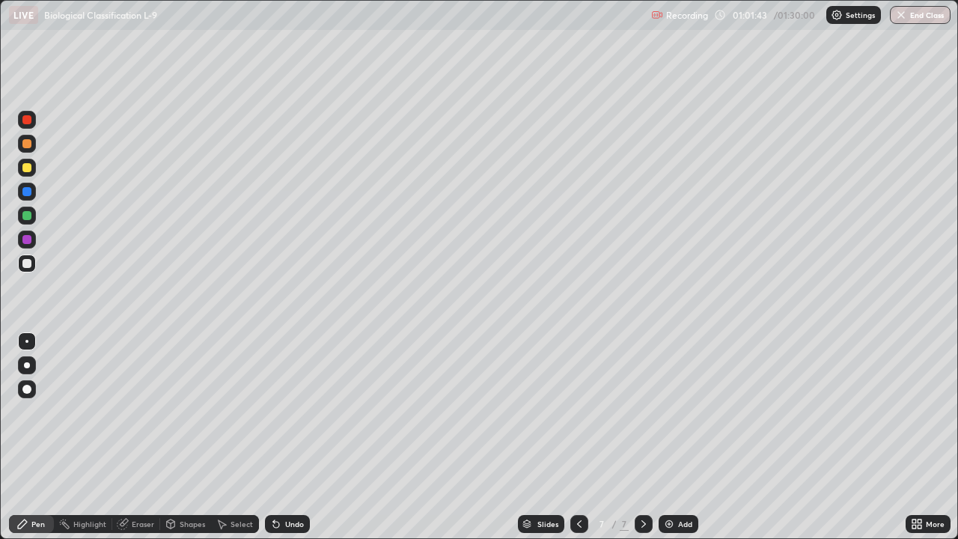
click at [288, 437] on div "Undo" at bounding box center [287, 524] width 45 height 18
click at [290, 437] on div "Undo" at bounding box center [294, 523] width 19 height 7
click at [288, 437] on div "Undo" at bounding box center [294, 523] width 19 height 7
click at [136, 437] on div "Eraser" at bounding box center [143, 523] width 22 height 7
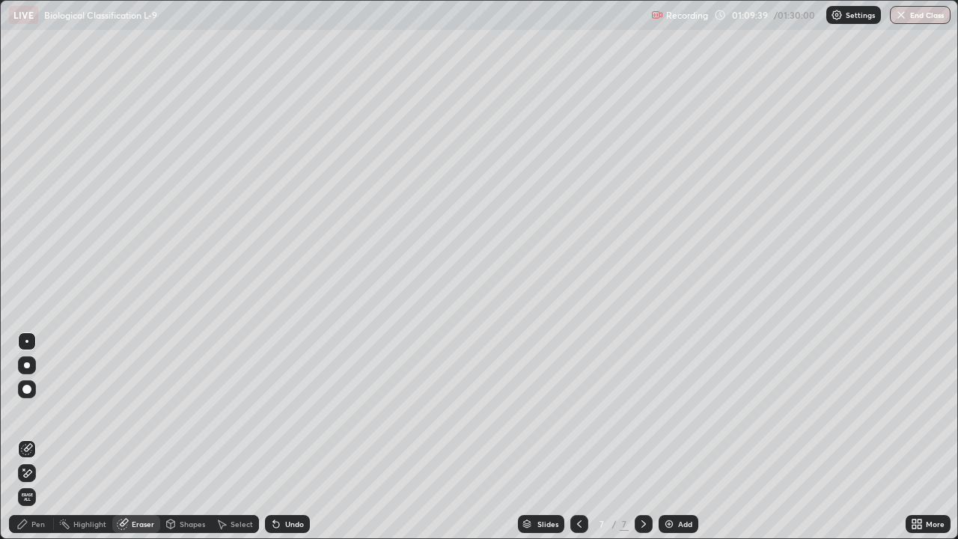
click at [25, 437] on icon at bounding box center [22, 524] width 9 height 9
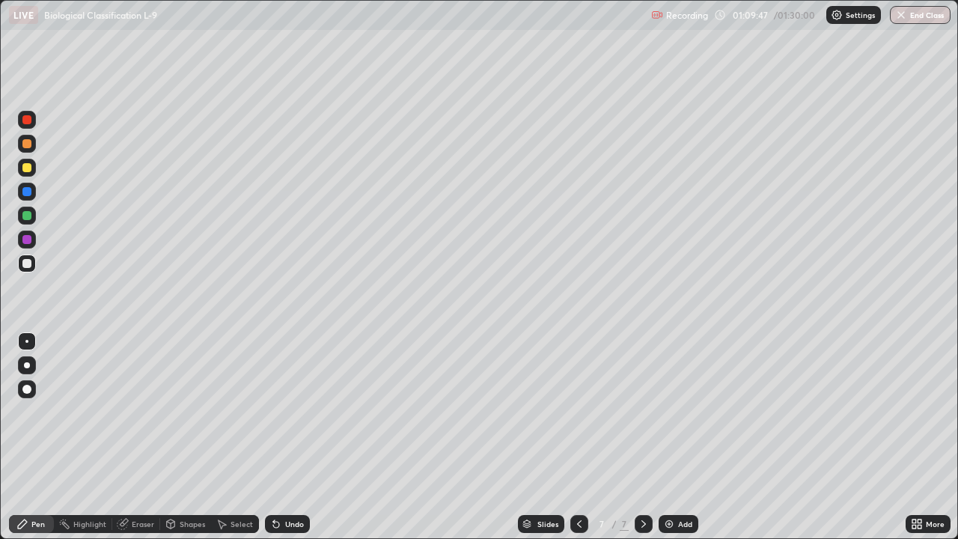
click at [280, 437] on div "Undo" at bounding box center [287, 524] width 45 height 18
click at [286, 437] on div "Undo" at bounding box center [294, 523] width 19 height 7
click at [287, 437] on div "Undo" at bounding box center [294, 523] width 19 height 7
click at [286, 437] on div "Undo" at bounding box center [287, 524] width 45 height 18
click at [285, 437] on div "Undo" at bounding box center [287, 524] width 45 height 18
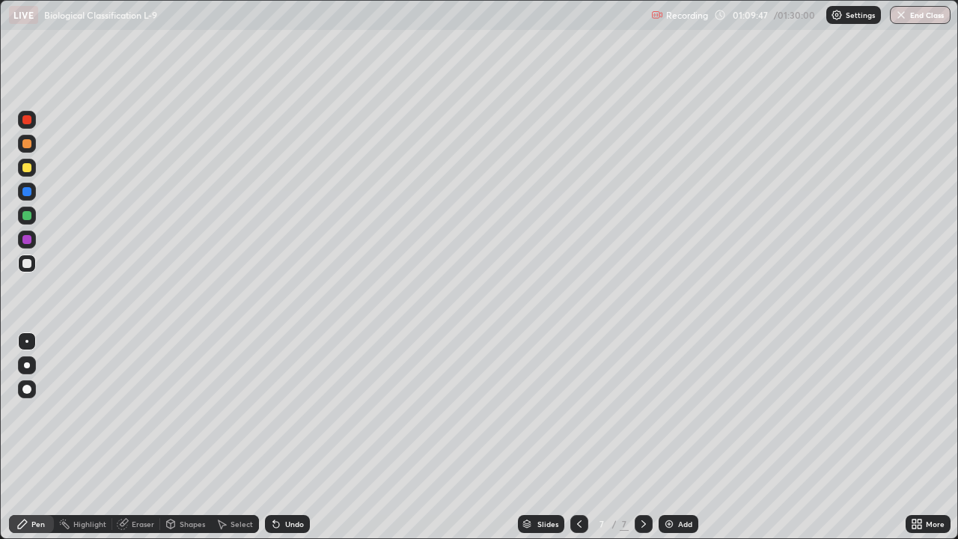
click at [285, 437] on div "Undo" at bounding box center [287, 524] width 45 height 18
click at [287, 437] on div "Undo" at bounding box center [287, 524] width 45 height 18
click at [287, 437] on div "Undo" at bounding box center [294, 523] width 19 height 7
click at [285, 437] on div "Undo" at bounding box center [294, 523] width 19 height 7
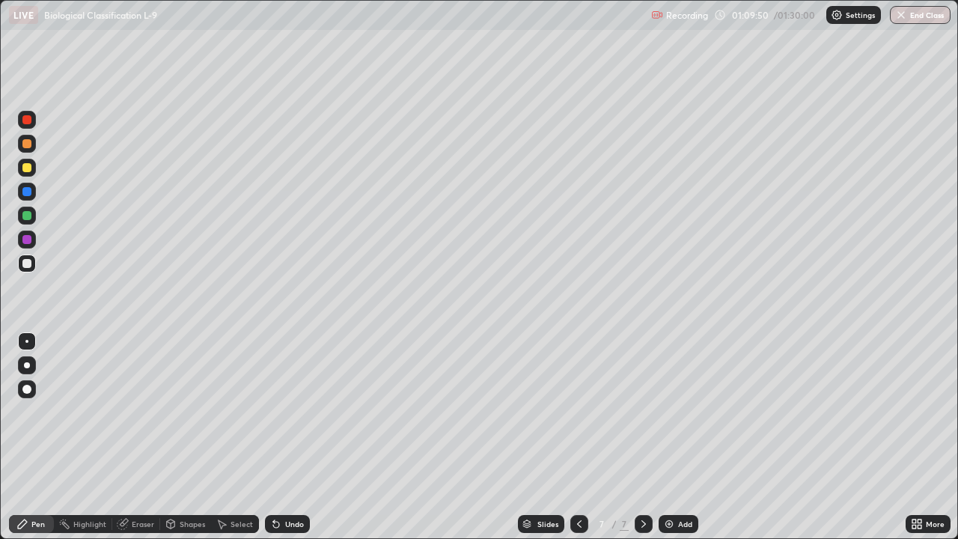
click at [283, 437] on div "Undo" at bounding box center [287, 524] width 45 height 18
click at [282, 437] on div "Undo" at bounding box center [287, 524] width 45 height 18
click at [280, 437] on div "Undo" at bounding box center [287, 524] width 45 height 18
click at [279, 437] on icon at bounding box center [276, 524] width 12 height 12
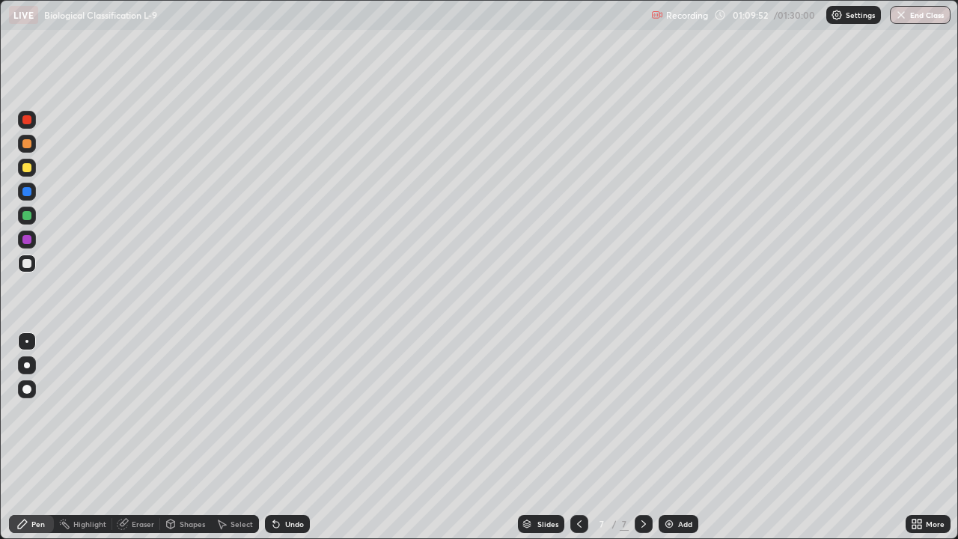
click at [290, 437] on div "Undo" at bounding box center [287, 524] width 45 height 18
click at [28, 241] on div at bounding box center [26, 239] width 9 height 9
click at [26, 264] on div at bounding box center [26, 263] width 9 height 9
click at [285, 437] on div "Undo" at bounding box center [294, 523] width 19 height 7
click at [290, 437] on div "Undo" at bounding box center [294, 523] width 19 height 7
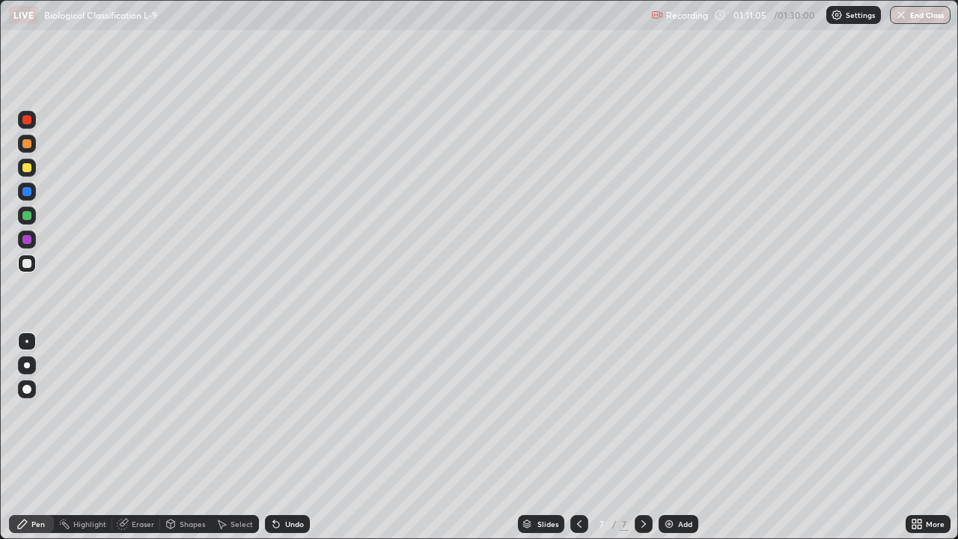
click at [290, 437] on div "Undo" at bounding box center [294, 523] width 19 height 7
click at [28, 243] on div at bounding box center [26, 239] width 9 height 9
click at [28, 264] on div at bounding box center [26, 263] width 9 height 9
click at [28, 239] on div at bounding box center [26, 239] width 9 height 9
click at [288, 437] on div "Undo" at bounding box center [294, 523] width 19 height 7
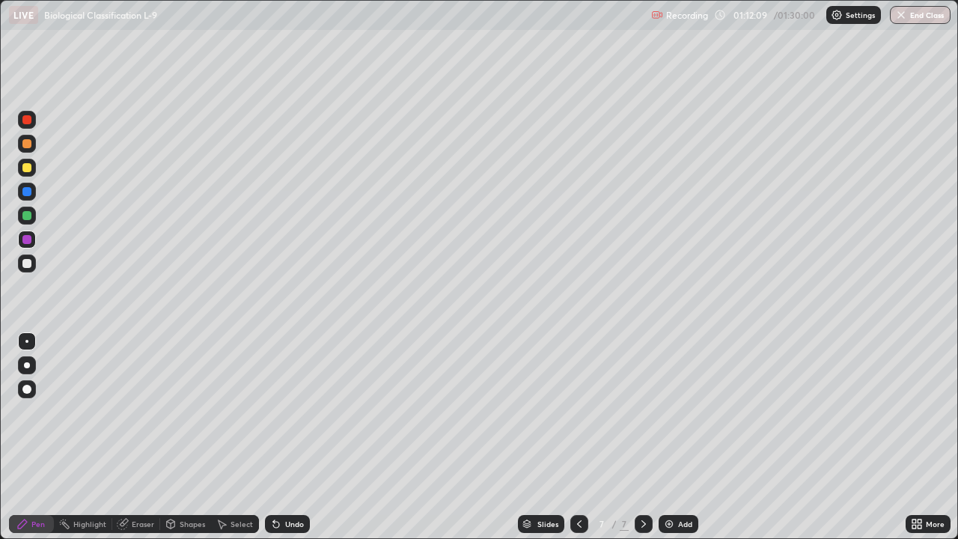
click at [28, 266] on div at bounding box center [26, 263] width 9 height 9
click at [290, 437] on div "Undo" at bounding box center [294, 523] width 19 height 7
click at [30, 239] on div at bounding box center [26, 239] width 9 height 9
click at [31, 265] on div at bounding box center [26, 263] width 9 height 9
click at [681, 437] on div "Add" at bounding box center [685, 523] width 14 height 7
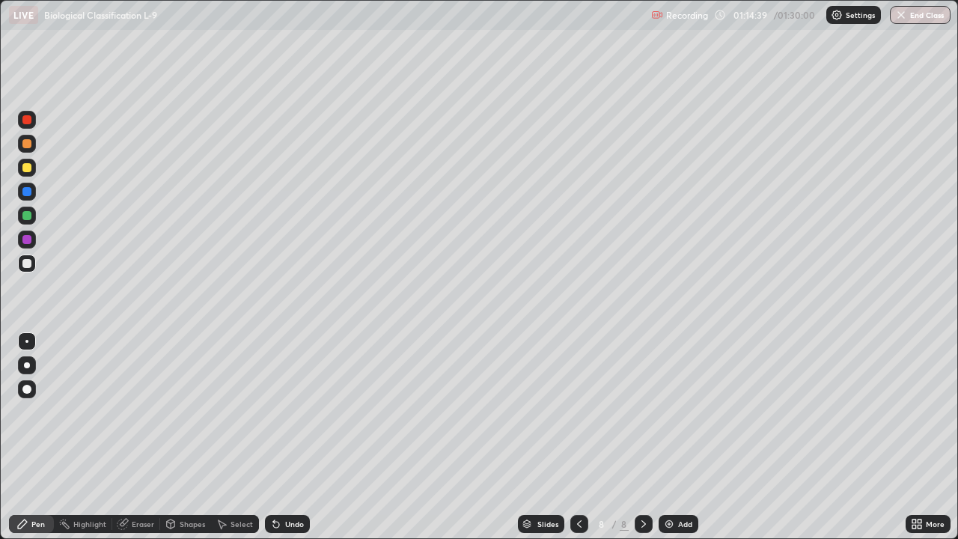
click at [28, 240] on div at bounding box center [26, 239] width 9 height 9
click at [279, 437] on icon at bounding box center [276, 524] width 12 height 12
click at [273, 437] on icon at bounding box center [273, 520] width 1 height 1
click at [30, 145] on div at bounding box center [26, 143] width 9 height 9
click at [288, 437] on div "Undo" at bounding box center [294, 523] width 19 height 7
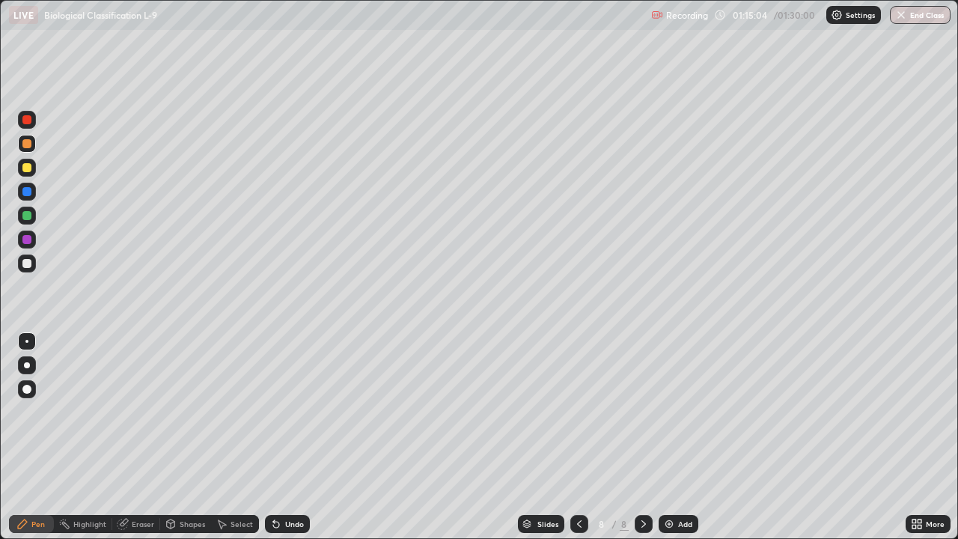
click at [285, 437] on div "Undo" at bounding box center [294, 523] width 19 height 7
click at [282, 437] on div "Undo" at bounding box center [287, 524] width 45 height 18
click at [295, 437] on div "Undo" at bounding box center [294, 523] width 19 height 7
click at [294, 437] on div "Undo" at bounding box center [294, 523] width 19 height 7
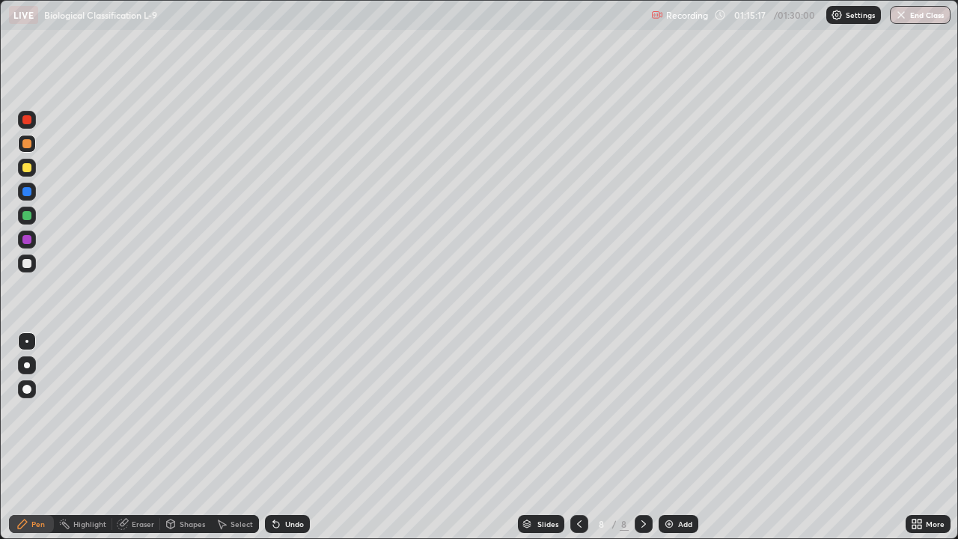
click at [142, 437] on div "Eraser" at bounding box center [136, 524] width 48 height 18
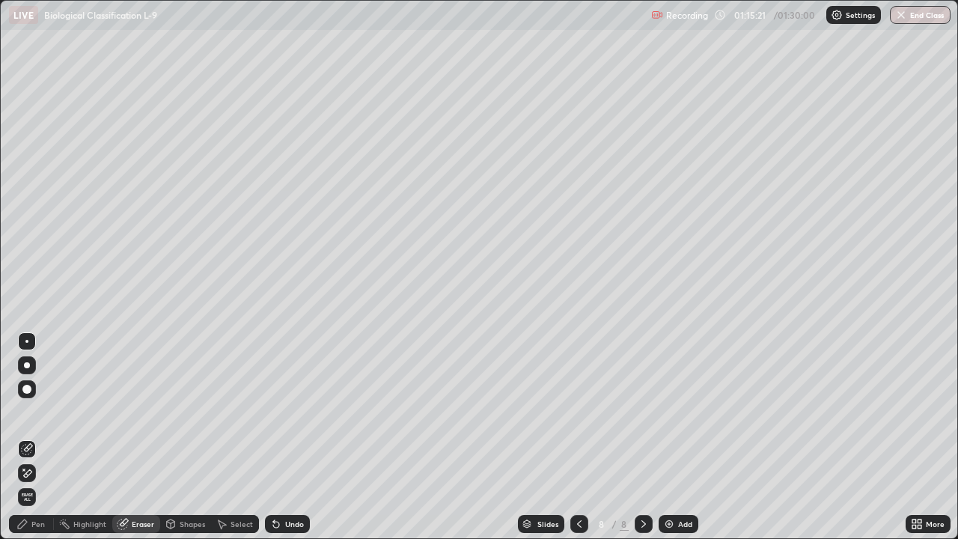
click at [33, 437] on div "Pen" at bounding box center [31, 524] width 45 height 18
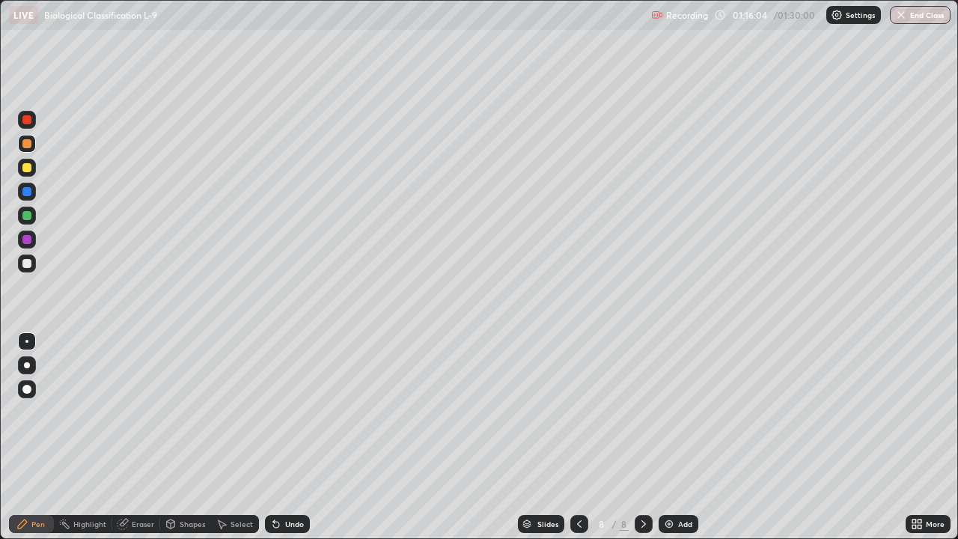
click at [30, 168] on div at bounding box center [26, 167] width 9 height 9
click at [285, 437] on div "Undo" at bounding box center [294, 523] width 19 height 7
click at [31, 146] on div at bounding box center [26, 143] width 9 height 9
click at [289, 437] on div "Undo" at bounding box center [294, 523] width 19 height 7
click at [290, 437] on div "Undo" at bounding box center [287, 524] width 45 height 18
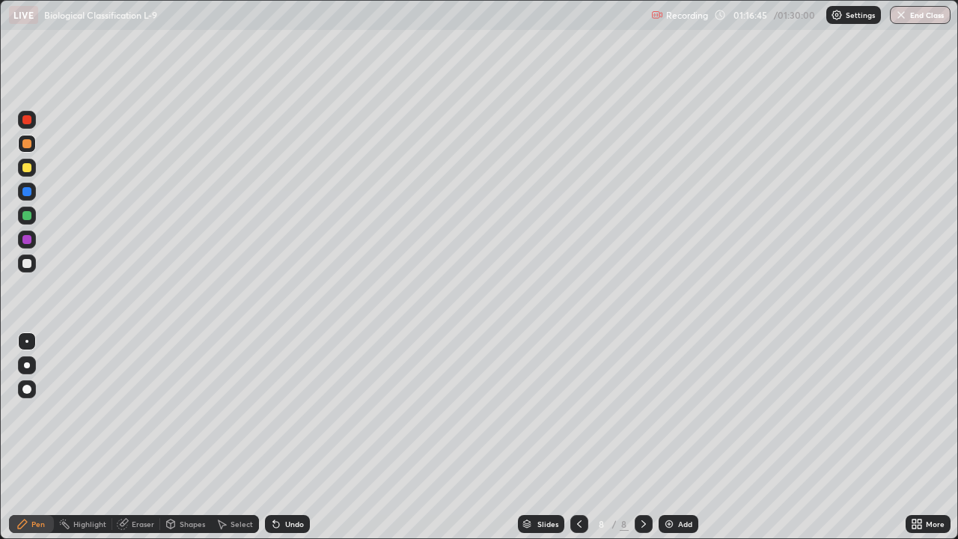
click at [294, 437] on div "Undo" at bounding box center [294, 523] width 19 height 7
click at [290, 437] on div "Undo" at bounding box center [294, 523] width 19 height 7
click at [287, 437] on div "Undo" at bounding box center [294, 523] width 19 height 7
click at [285, 437] on div "Undo" at bounding box center [294, 523] width 19 height 7
click at [282, 437] on div "Undo" at bounding box center [287, 524] width 45 height 18
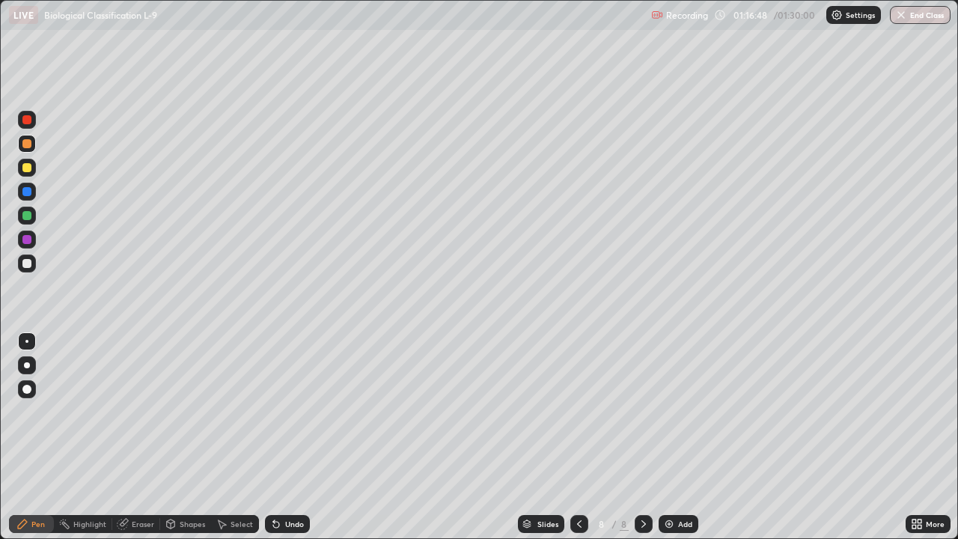
click at [278, 437] on icon at bounding box center [276, 524] width 12 height 12
click at [27, 365] on div at bounding box center [27, 365] width 6 height 6
click at [28, 238] on div at bounding box center [26, 239] width 9 height 9
click at [281, 437] on div "Undo" at bounding box center [287, 524] width 45 height 18
click at [136, 437] on div "Eraser" at bounding box center [143, 523] width 22 height 7
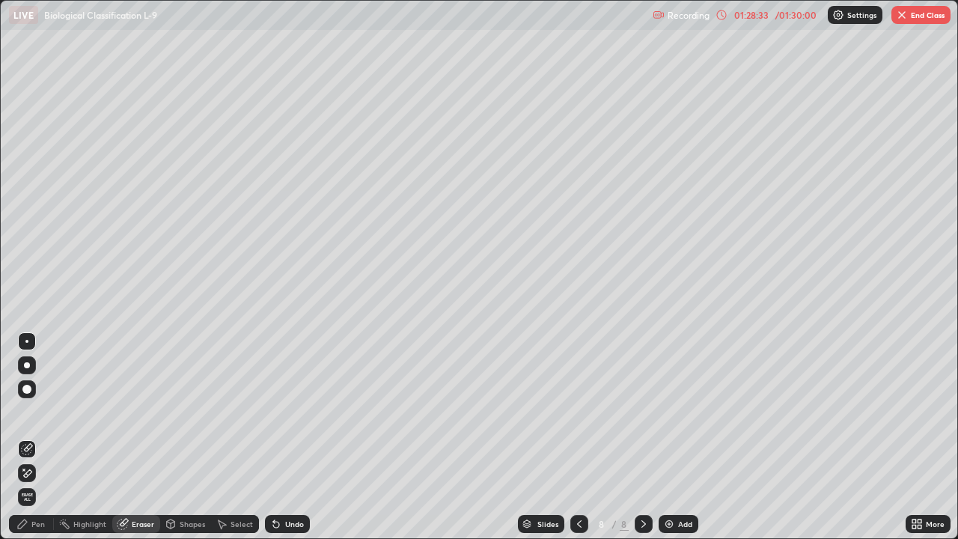
click at [34, 392] on div at bounding box center [27, 389] width 18 height 18
click at [912, 16] on button "End Class" at bounding box center [921, 15] width 59 height 18
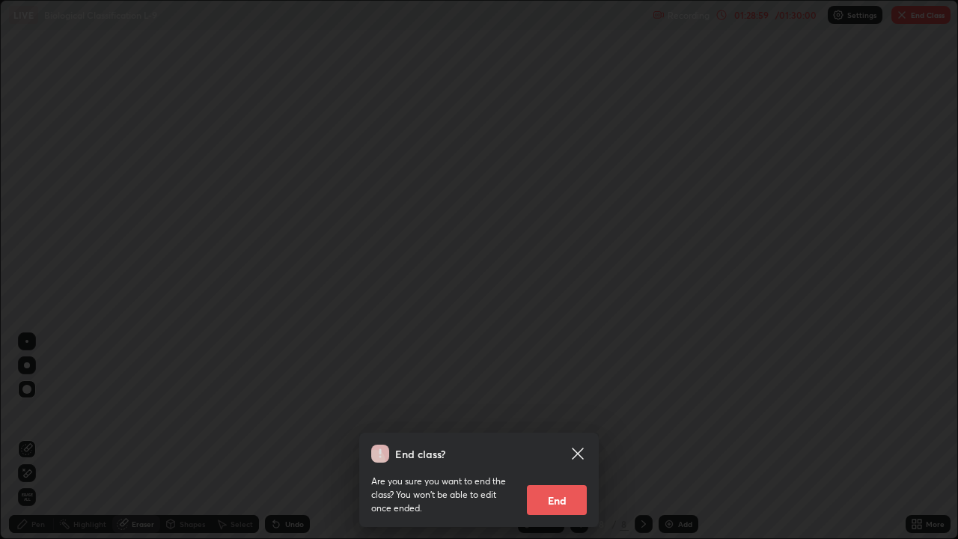
click at [546, 437] on button "End" at bounding box center [557, 500] width 60 height 30
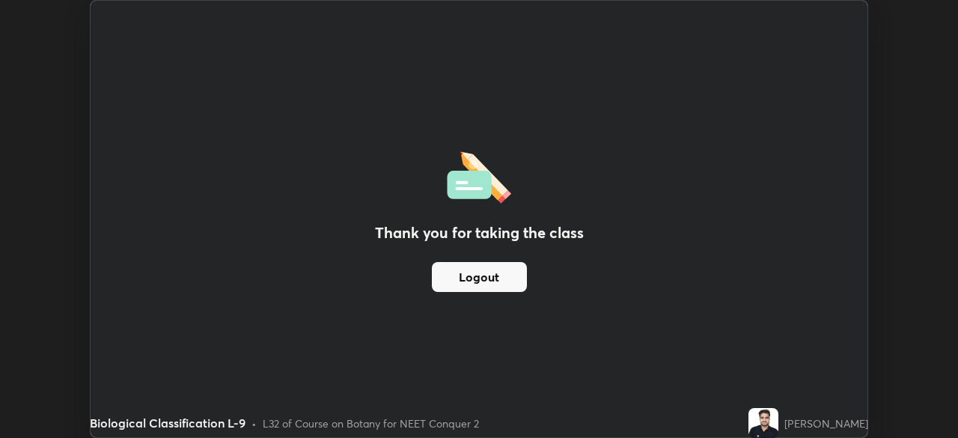
scroll to position [74433, 73912]
